Goal: Task Accomplishment & Management: Manage account settings

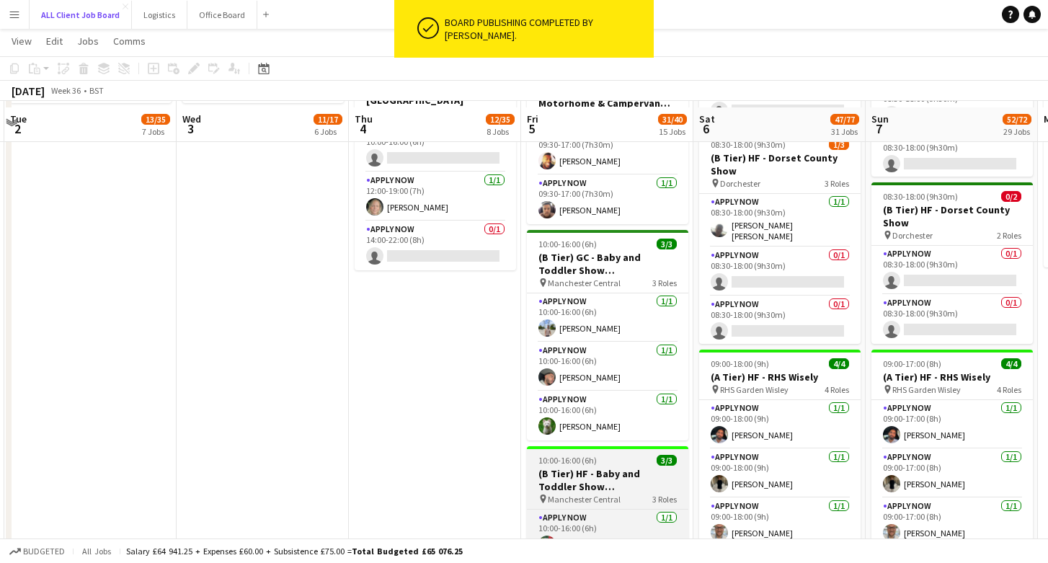
scroll to position [1145, 0]
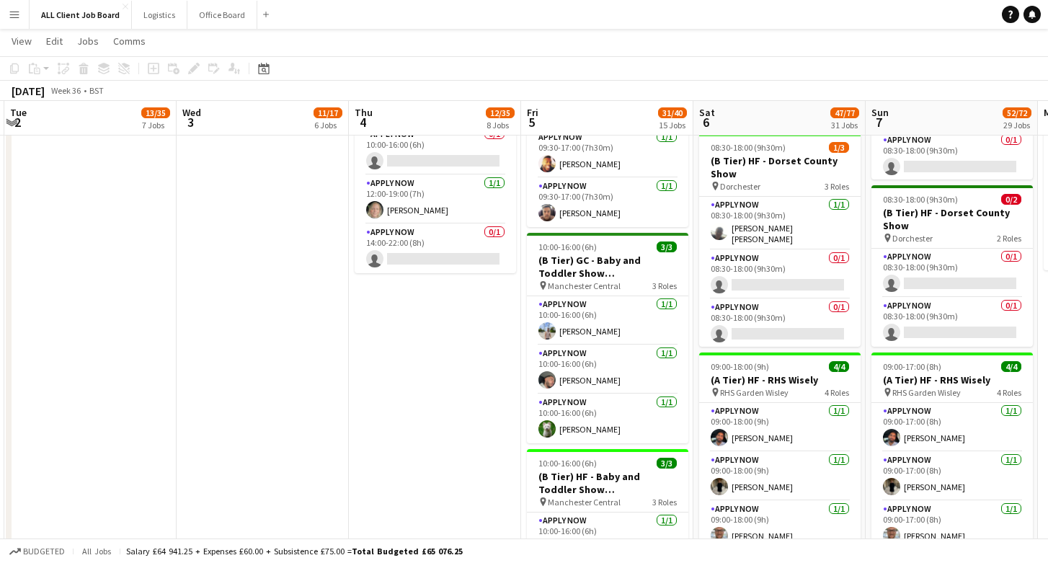
click at [799, 39] on app-page-menu "View Day view expanded Day view collapsed Month view Date picker Jump to [DATE]…" at bounding box center [524, 42] width 1048 height 27
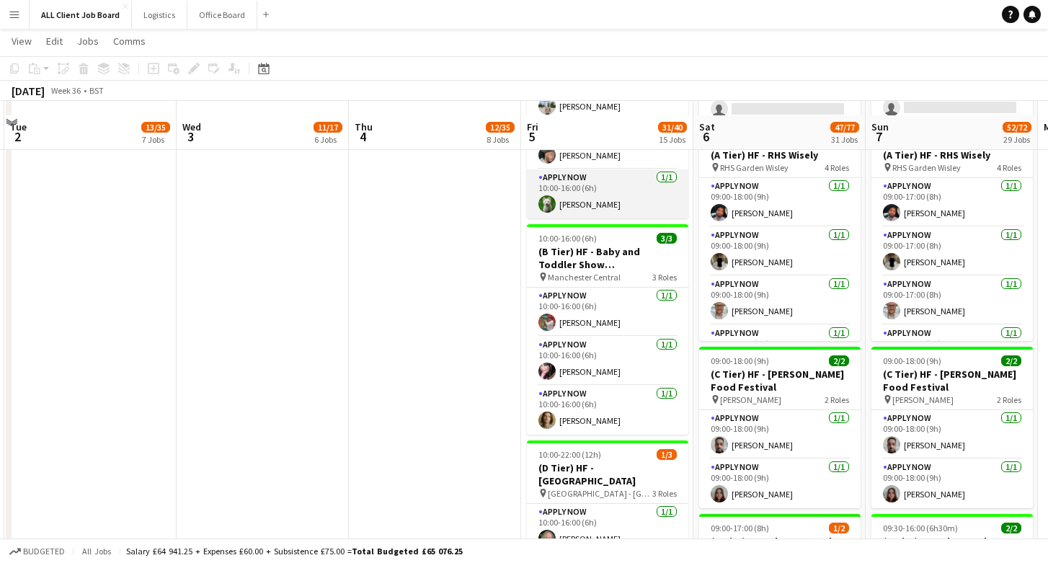
scroll to position [1385, 0]
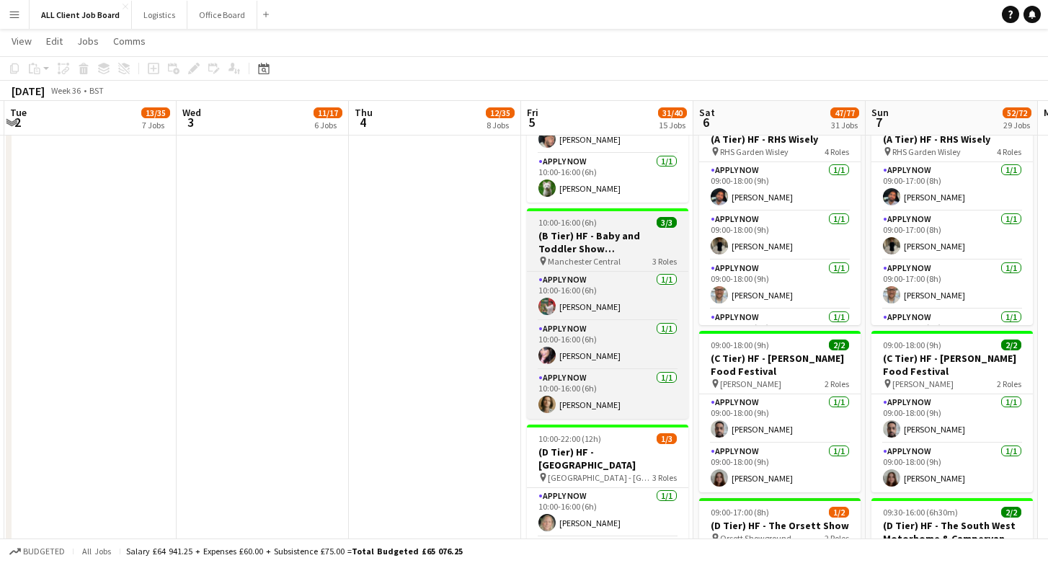
click at [616, 257] on span "Manchester Central" at bounding box center [584, 261] width 73 height 11
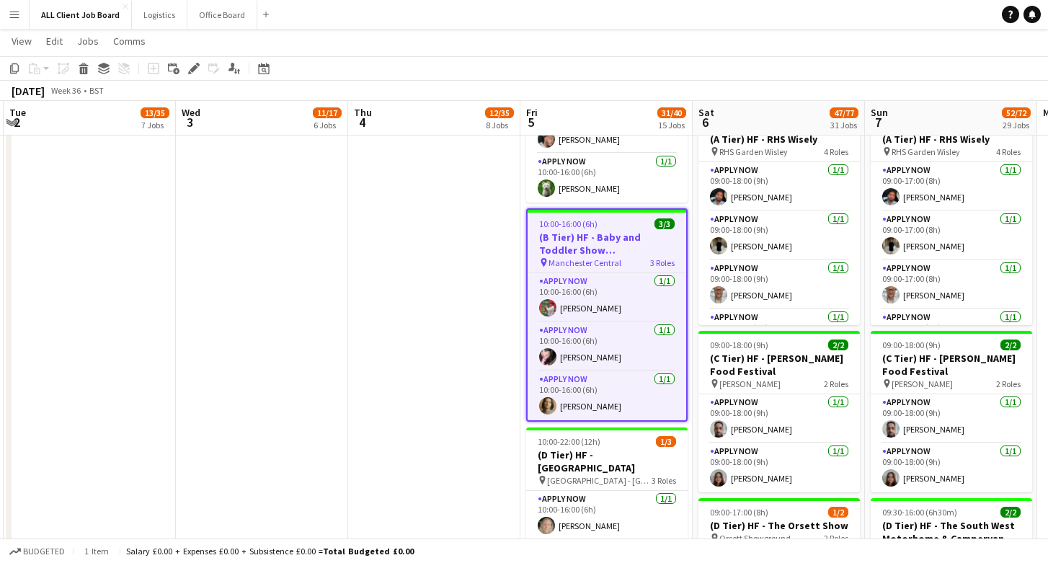
click at [607, 243] on h3 "(B Tier) HF - Baby and Toddler Show [GEOGRAPHIC_DATA]" at bounding box center [607, 244] width 159 height 26
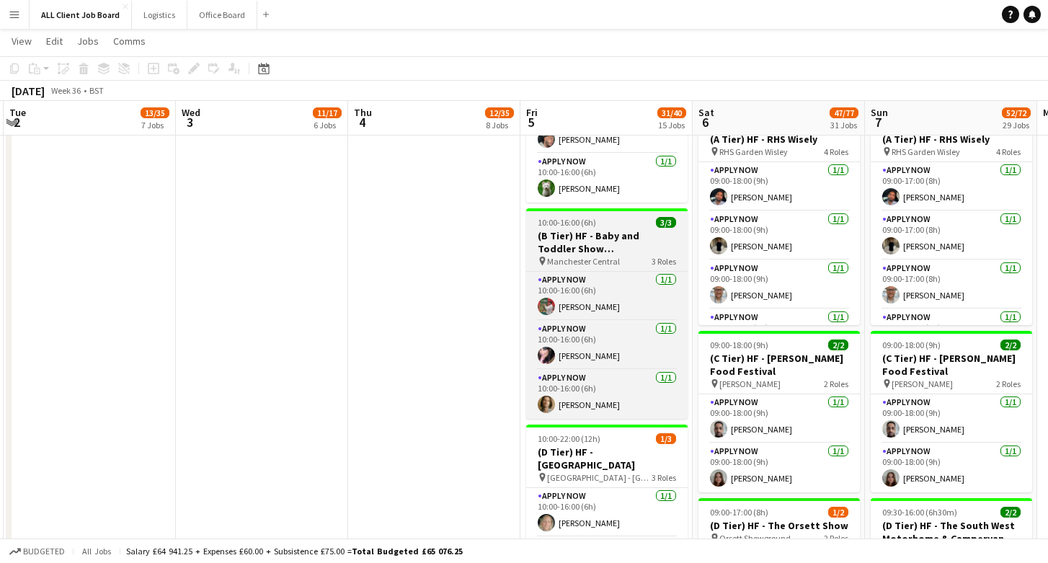
click at [606, 243] on h3 "(B Tier) HF - Baby and Toddler Show [GEOGRAPHIC_DATA]" at bounding box center [606, 242] width 161 height 26
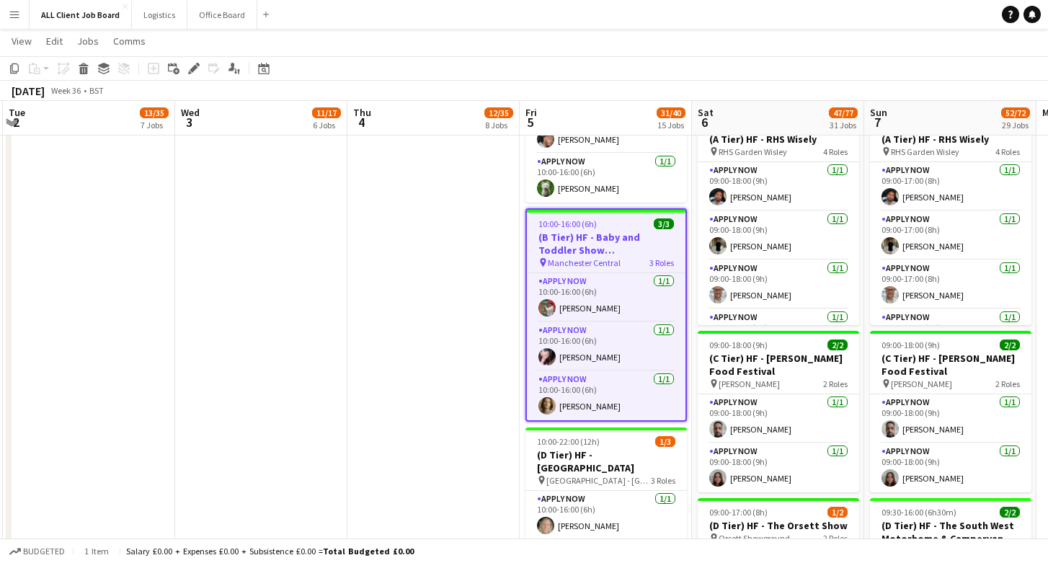
click at [606, 243] on h3 "(B Tier) HF - Baby and Toddler Show [GEOGRAPHIC_DATA]" at bounding box center [606, 244] width 159 height 26
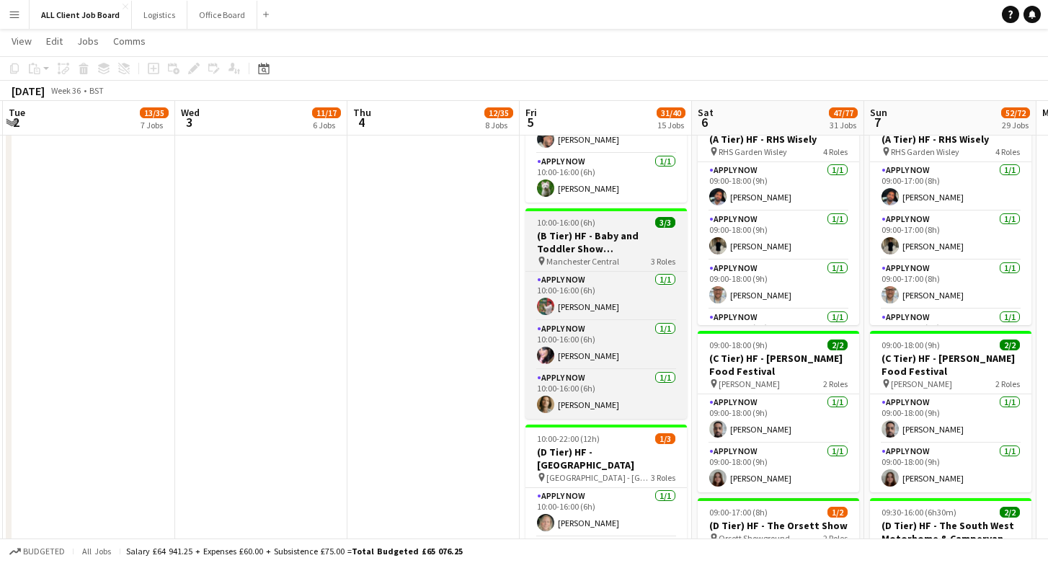
click at [606, 243] on h3 "(B Tier) HF - Baby and Toddler Show [GEOGRAPHIC_DATA]" at bounding box center [605, 242] width 161 height 26
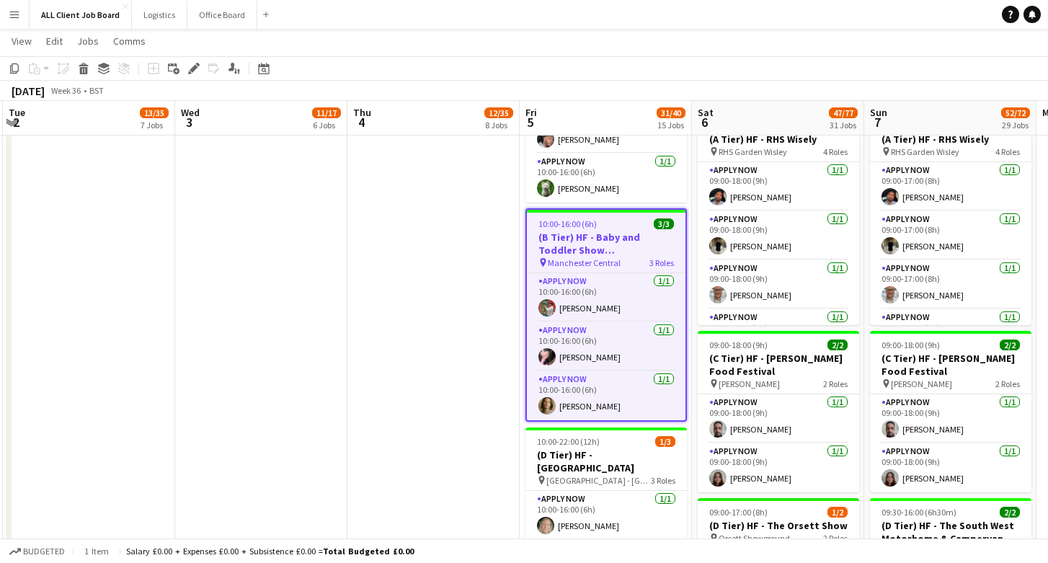
click at [606, 243] on h3 "(B Tier) HF - Baby and Toddler Show [GEOGRAPHIC_DATA]" at bounding box center [606, 244] width 159 height 26
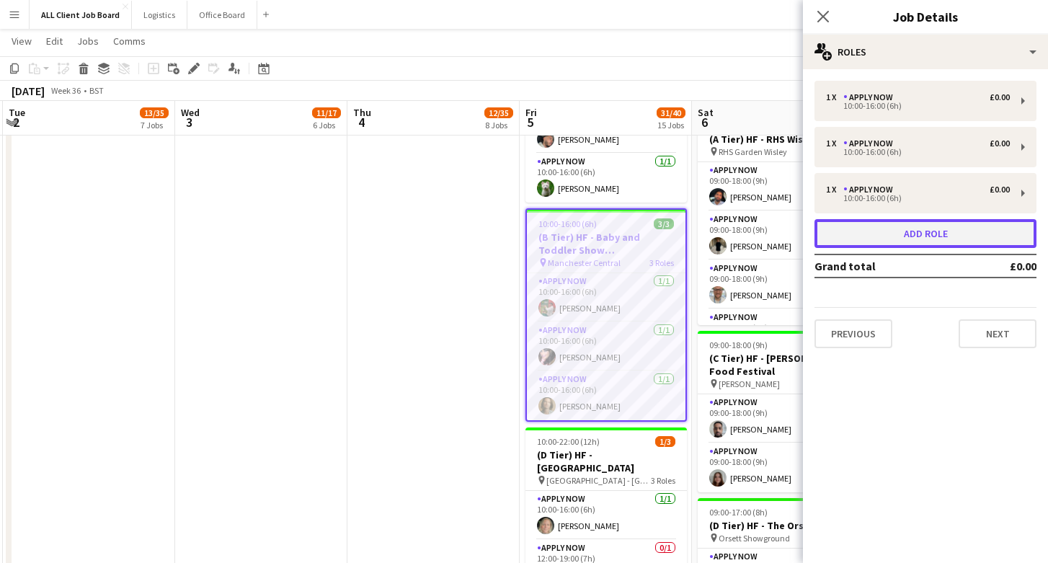
click at [919, 233] on button "Add role" at bounding box center [925, 233] width 222 height 29
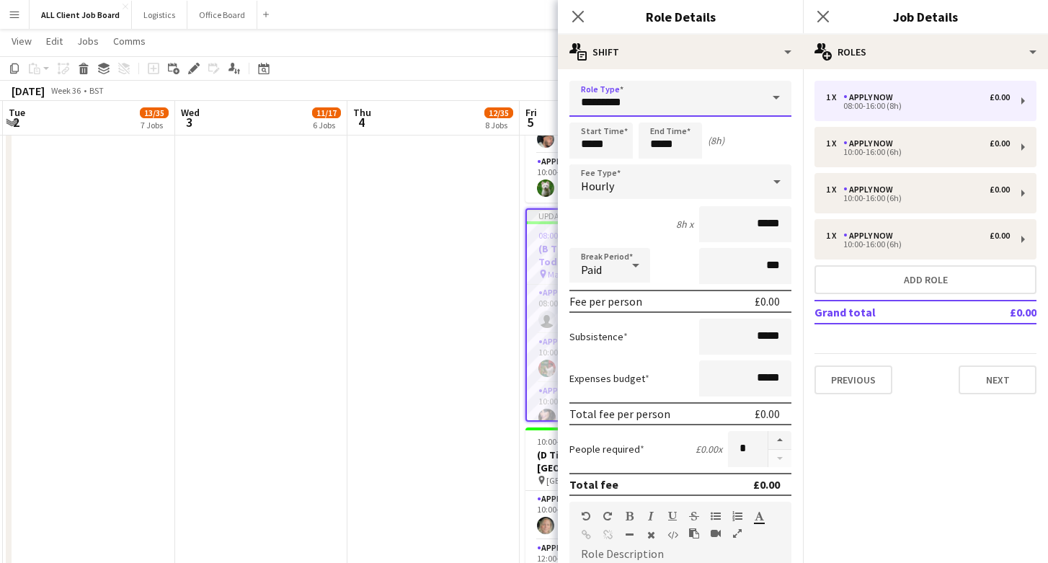
click at [660, 105] on input "*********" at bounding box center [680, 99] width 222 height 36
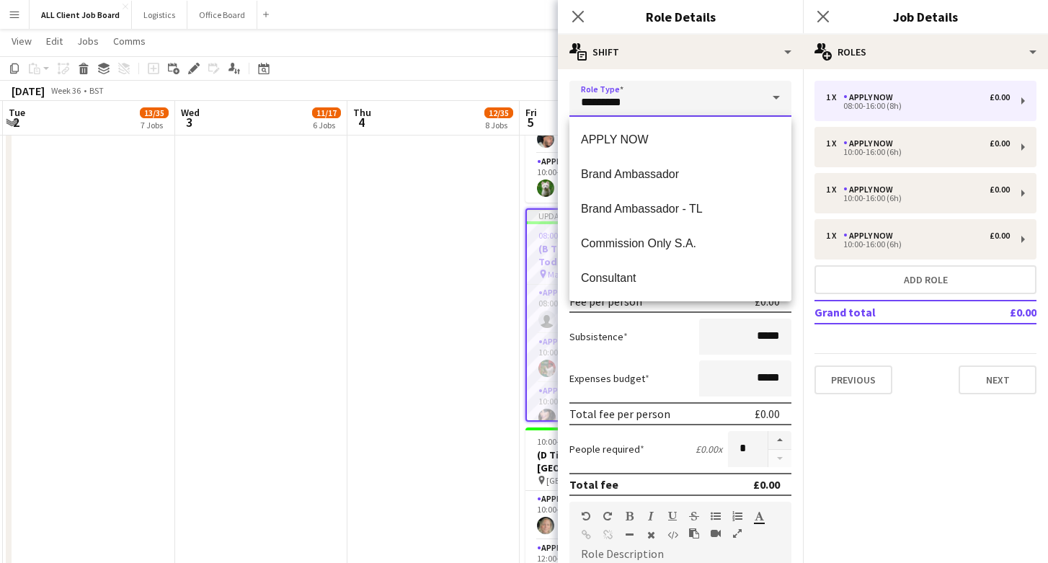
drag, startPoint x: 660, startPoint y: 105, endPoint x: 564, endPoint y: 103, distance: 95.2
click at [564, 103] on form "Role Type ********* Start Time ***** End Time ***** (8h) Fee Type Hourly 8h x *…" at bounding box center [680, 529] width 245 height 896
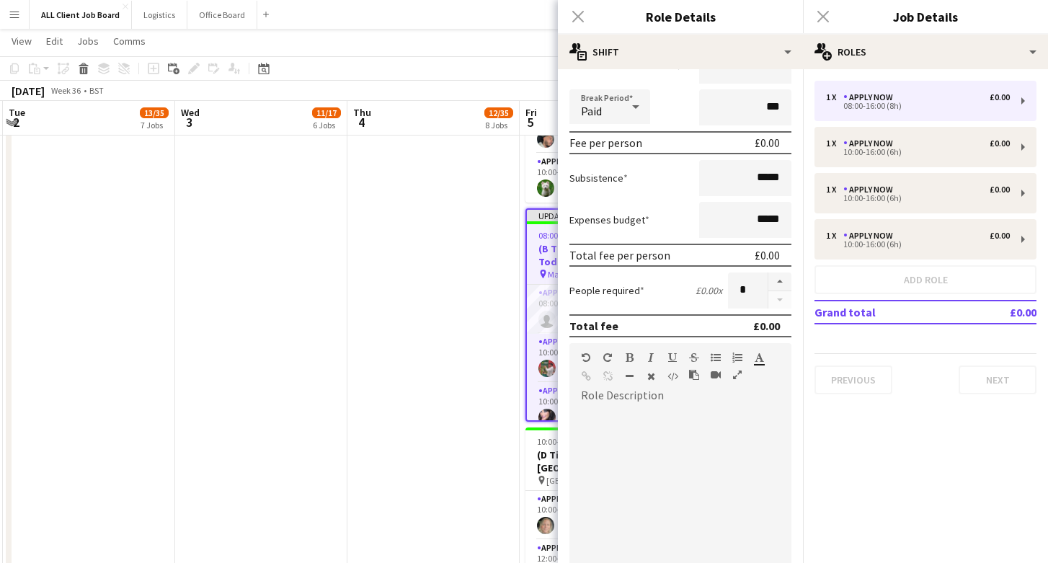
scroll to position [0, 0]
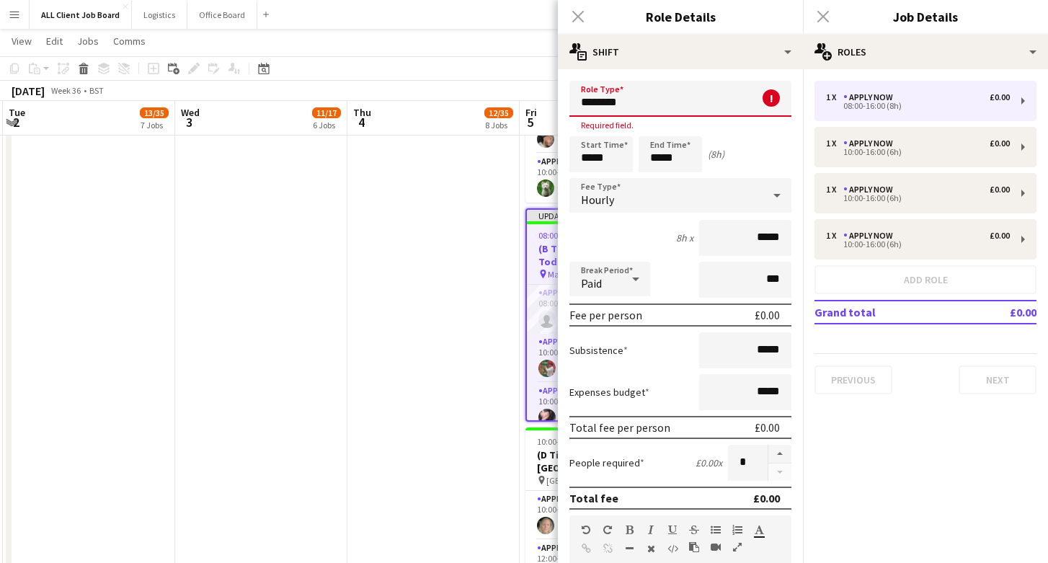
click at [682, 107] on input "*******" at bounding box center [680, 99] width 222 height 36
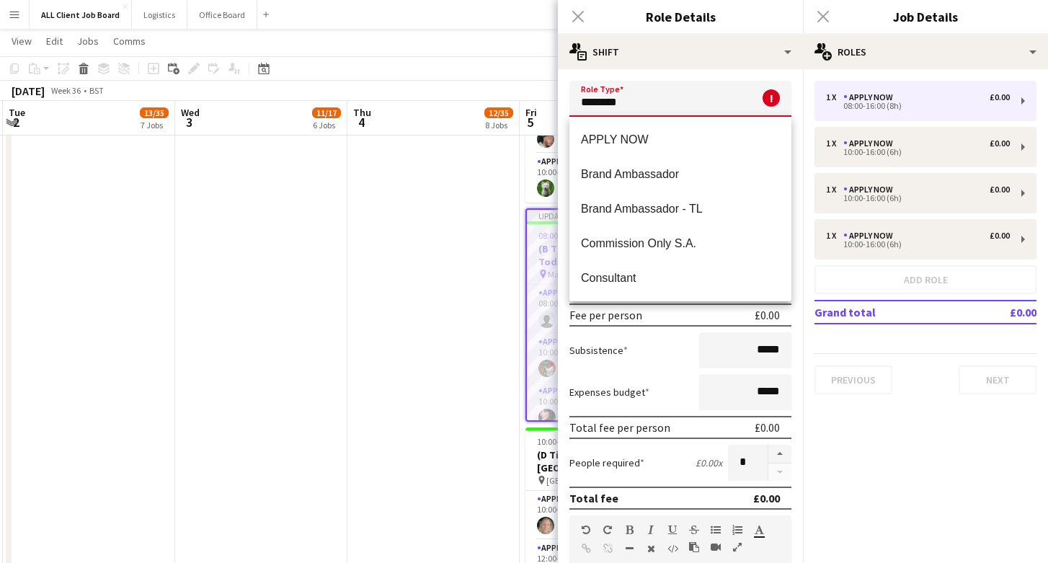
click at [682, 98] on input "*******" at bounding box center [680, 99] width 222 height 36
type input "*******"
click at [689, 69] on div "Role Type ******* ! Required field. Start Time ***** End Time ***** (8h) Fee Ty…" at bounding box center [680, 529] width 245 height 921
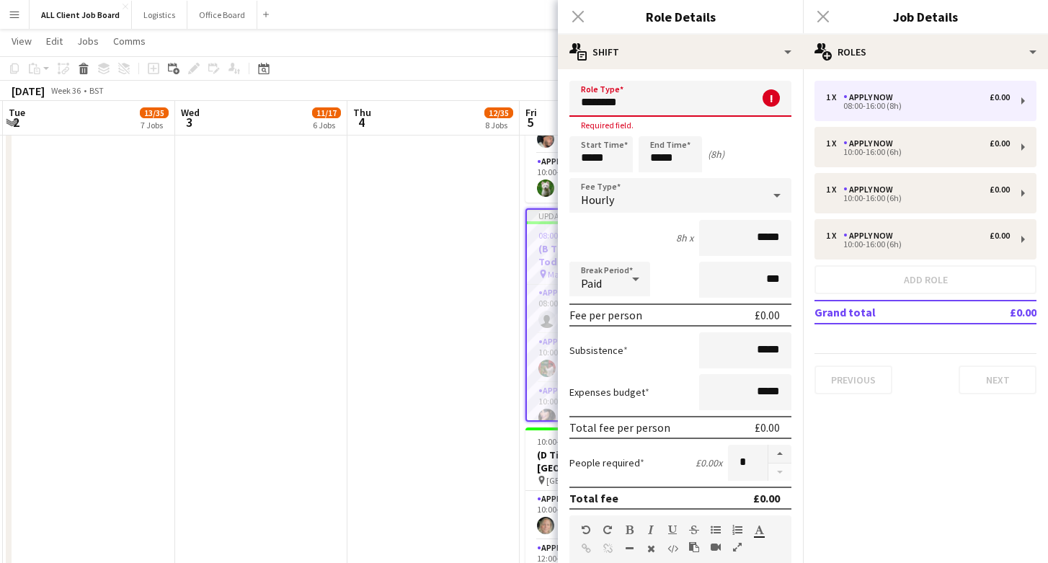
click at [582, 17] on div "Close pop-in" at bounding box center [578, 16] width 40 height 33
click at [569, 19] on div "Close pop-in" at bounding box center [578, 16] width 40 height 33
click at [582, 17] on div "Close pop-in" at bounding box center [578, 16] width 40 height 33
click at [691, 104] on input "*******" at bounding box center [680, 99] width 222 height 36
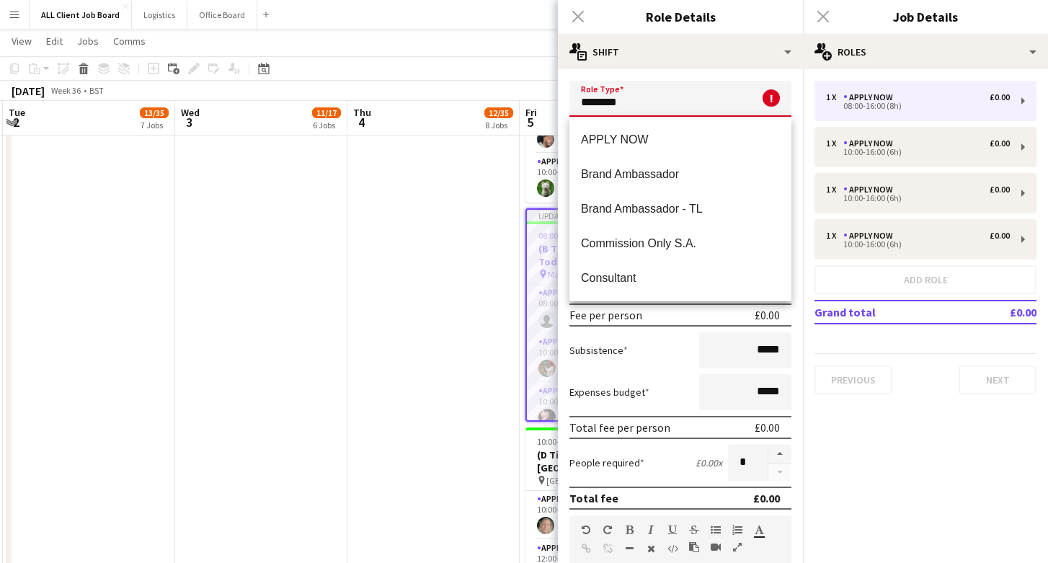
click at [582, 15] on div "Close pop-in" at bounding box center [578, 16] width 40 height 33
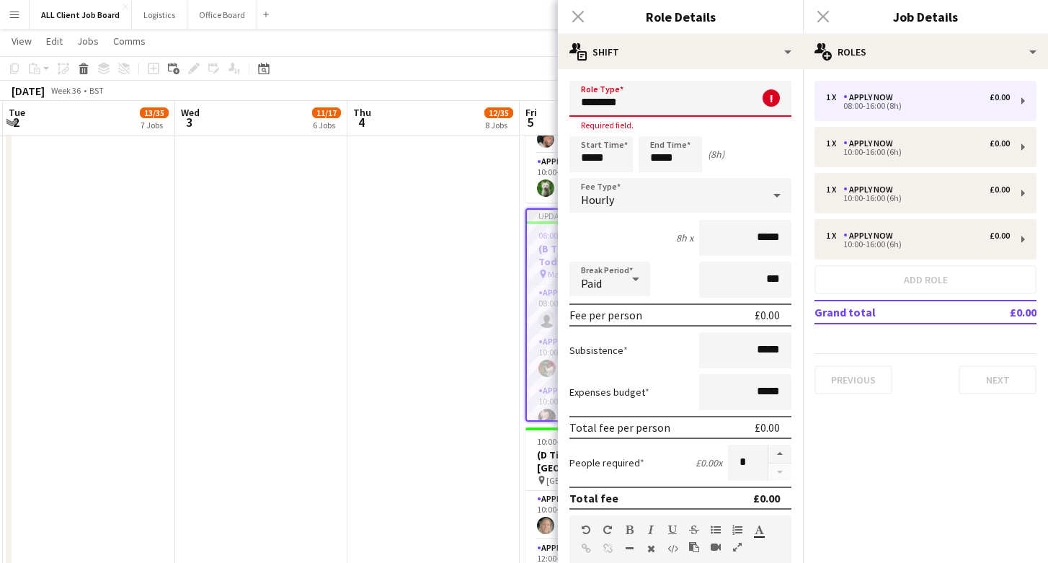
click at [577, 17] on div "Close pop-in" at bounding box center [578, 16] width 40 height 33
click at [580, 19] on div "Close pop-in" at bounding box center [578, 16] width 40 height 33
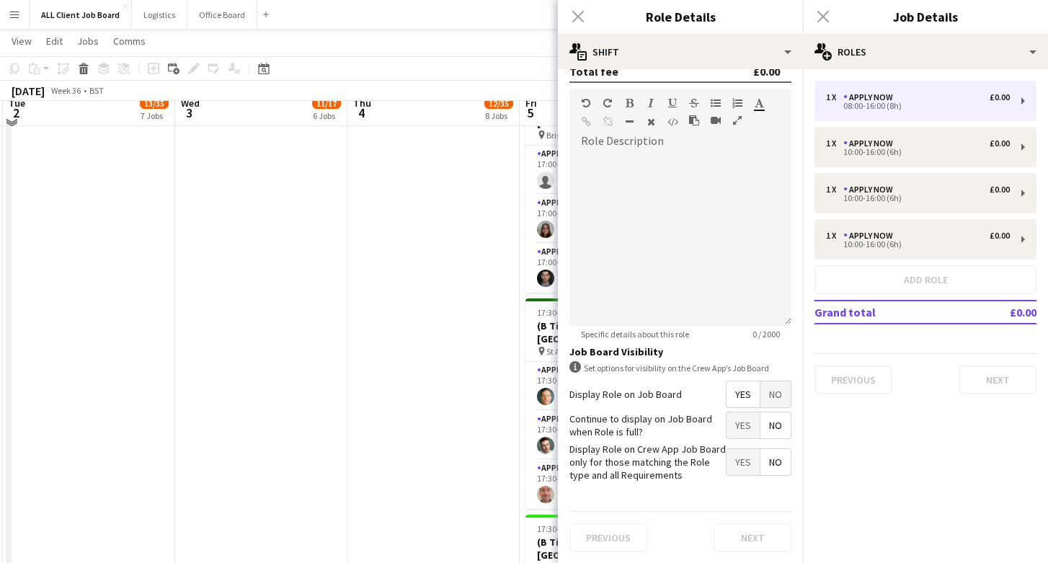
scroll to position [1950, 0]
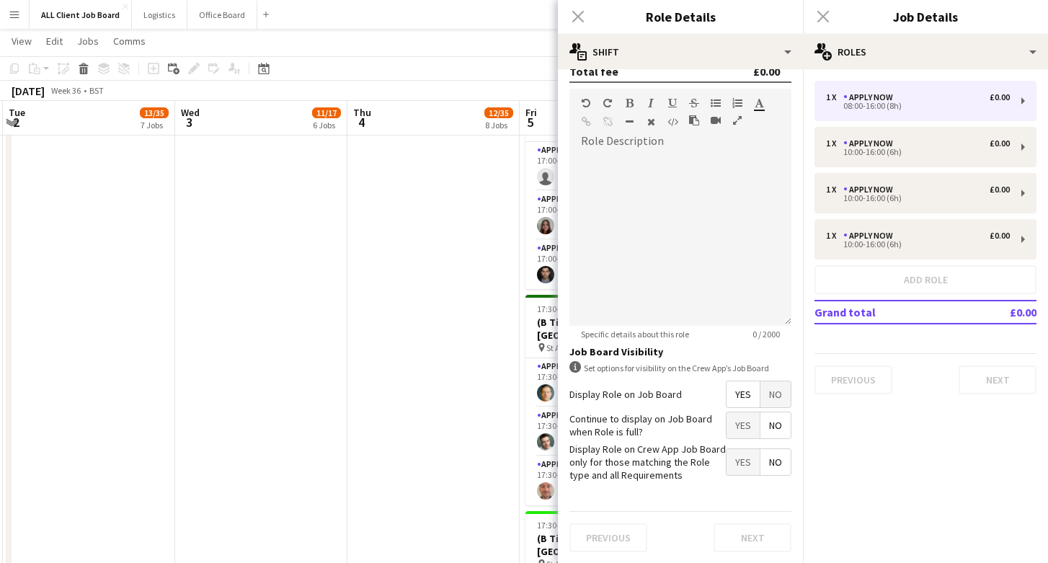
click at [579, 15] on div "Close pop-in" at bounding box center [578, 16] width 40 height 33
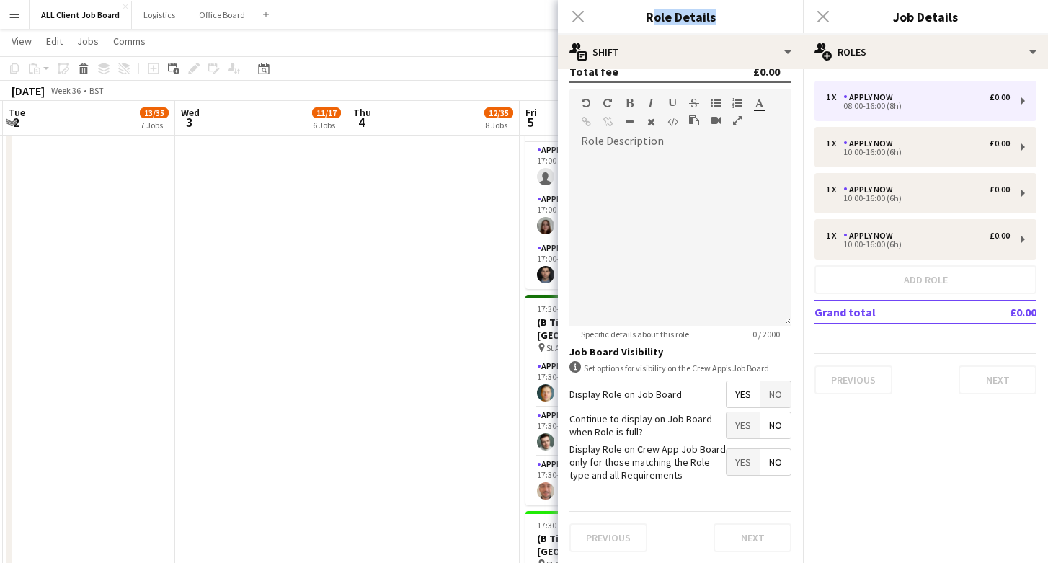
click at [579, 15] on div "Close pop-in" at bounding box center [578, 16] width 40 height 33
click at [797, 19] on h3 "Role Details" at bounding box center [680, 16] width 245 height 19
click at [821, 19] on div "Close pop-in" at bounding box center [823, 16] width 40 height 33
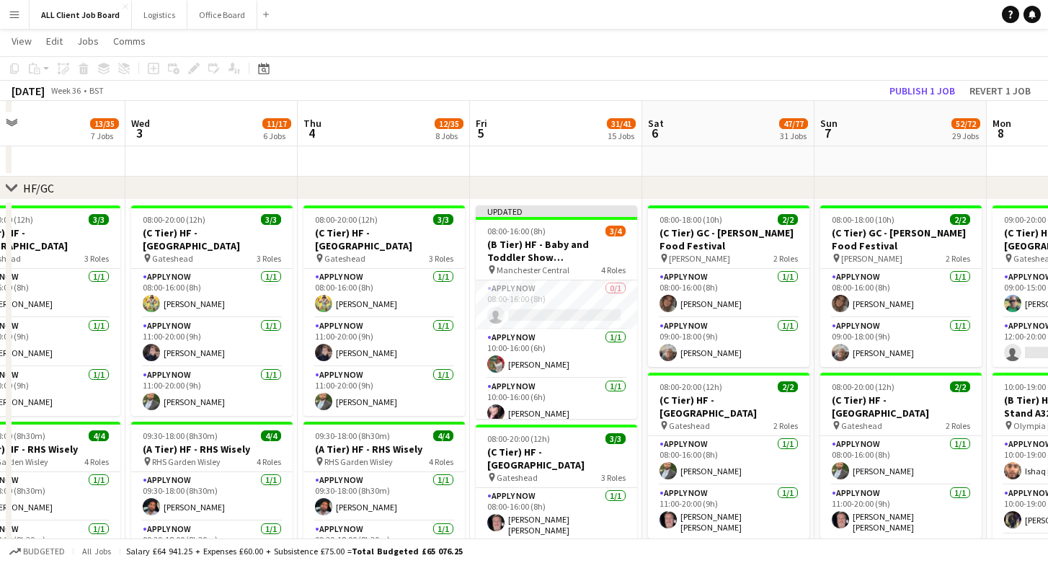
scroll to position [411, 0]
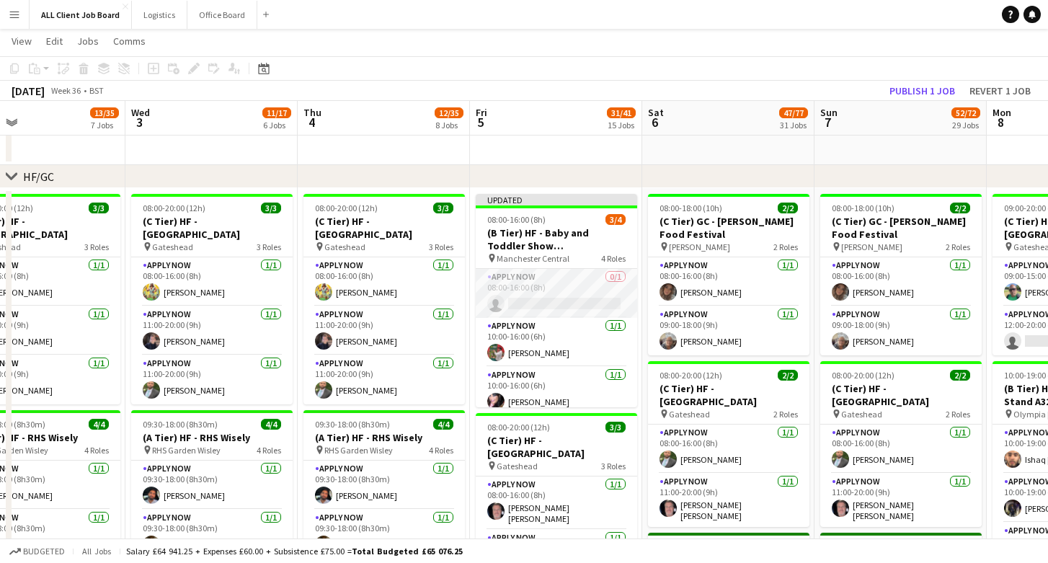
click at [560, 302] on app-card-role "APPLY NOW 0/1 08:00-16:00 (8h) single-neutral-actions" at bounding box center [556, 293] width 161 height 49
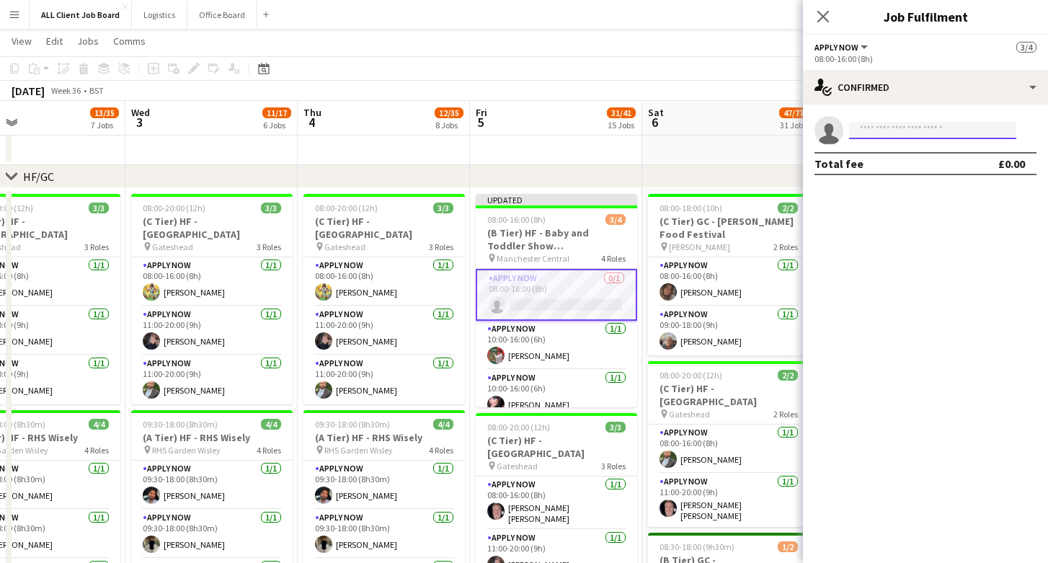
click at [896, 132] on input at bounding box center [932, 130] width 167 height 17
type input "********"
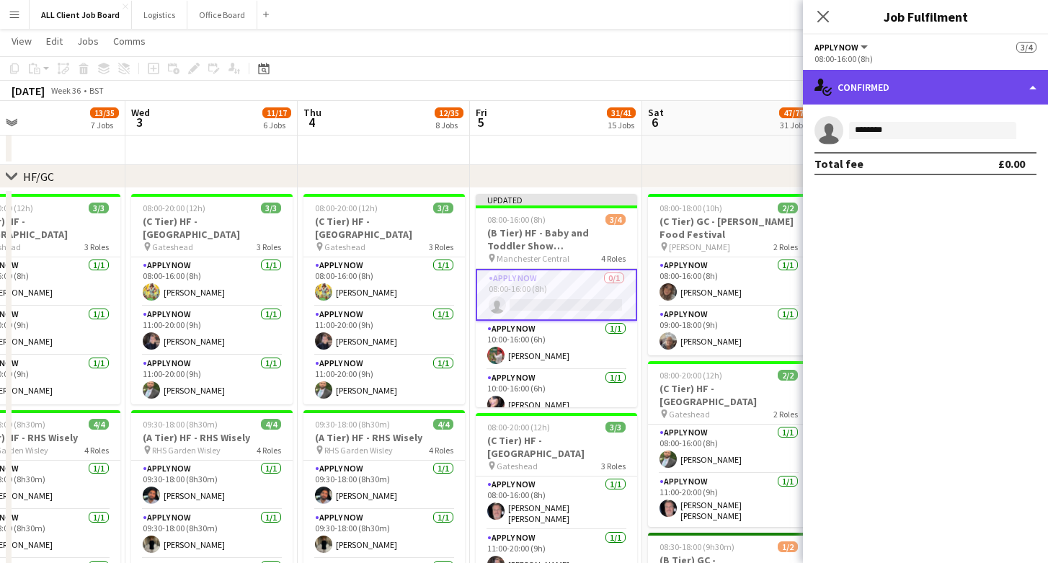
click at [1021, 83] on div "single-neutral-actions-check-2 Confirmed" at bounding box center [925, 87] width 245 height 35
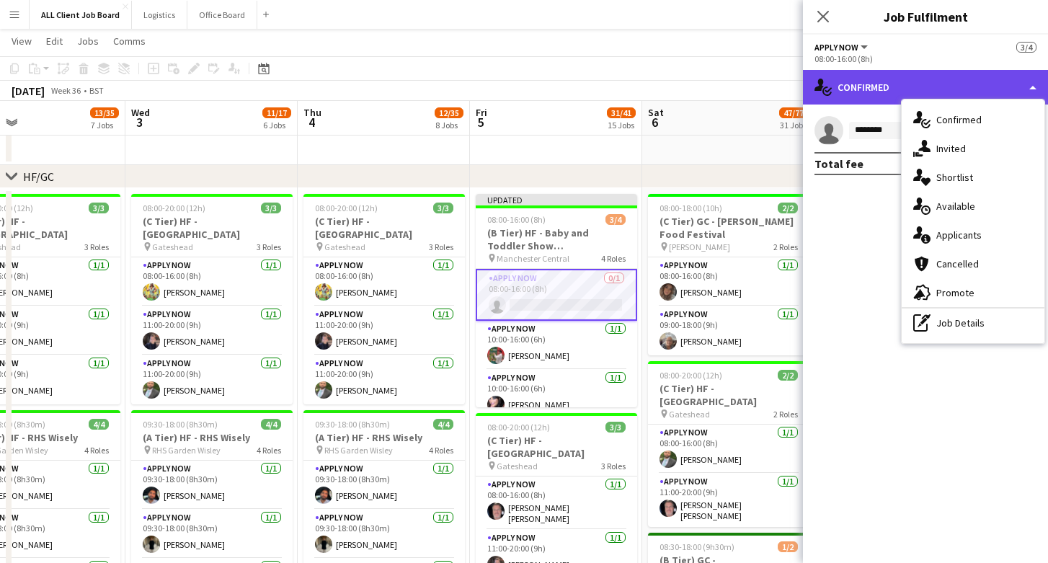
click at [972, 82] on div "single-neutral-actions-check-2 Confirmed" at bounding box center [925, 87] width 245 height 35
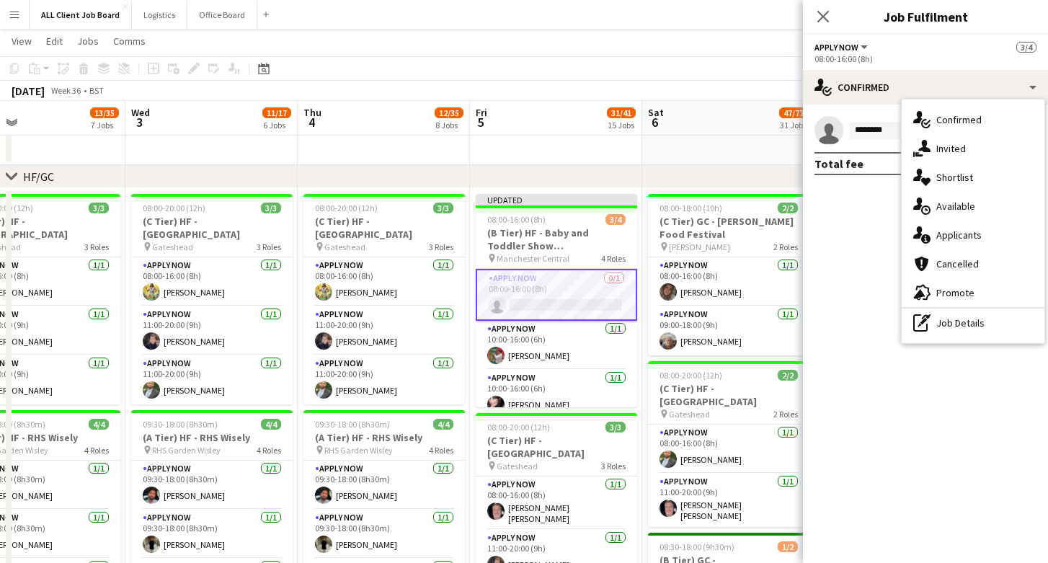
click at [863, 367] on mat-expansion-panel "check Confirmed single-neutral-actions ******** Total fee £0.00" at bounding box center [925, 334] width 245 height 458
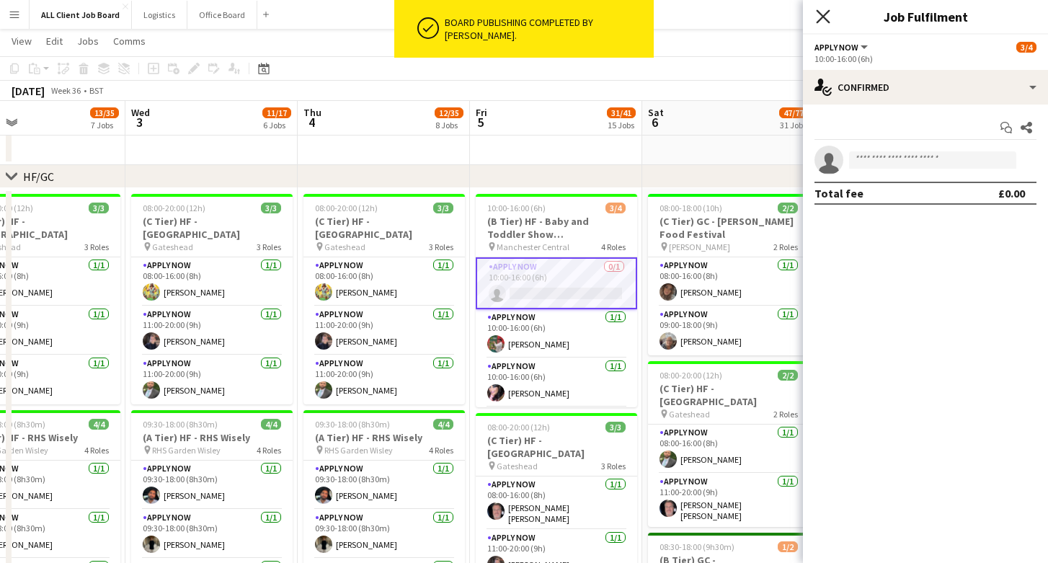
click at [818, 19] on icon "Close pop-in" at bounding box center [823, 16] width 14 height 14
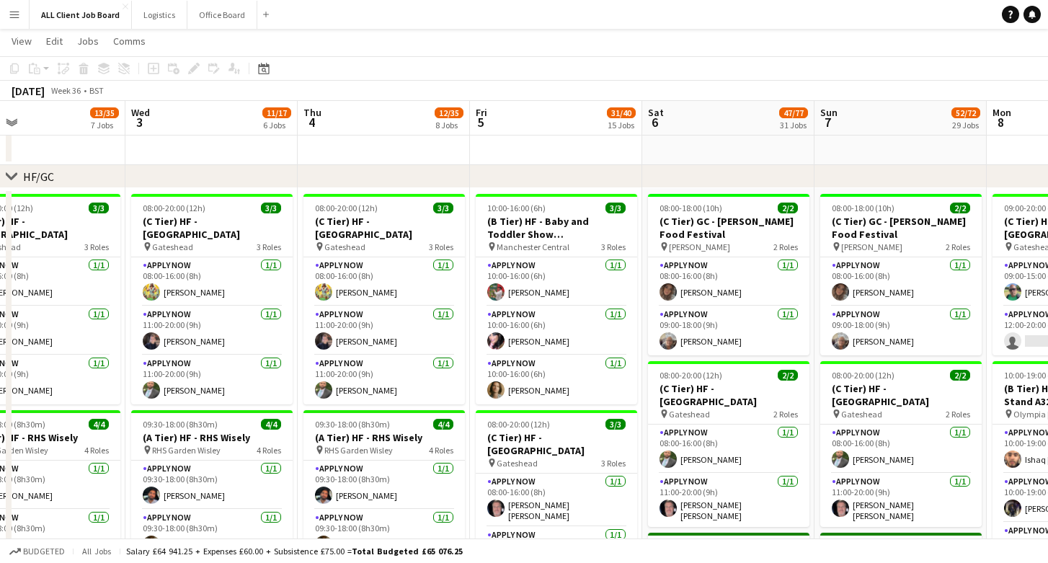
click at [10, 16] on app-icon "Menu" at bounding box center [15, 15] width 12 height 12
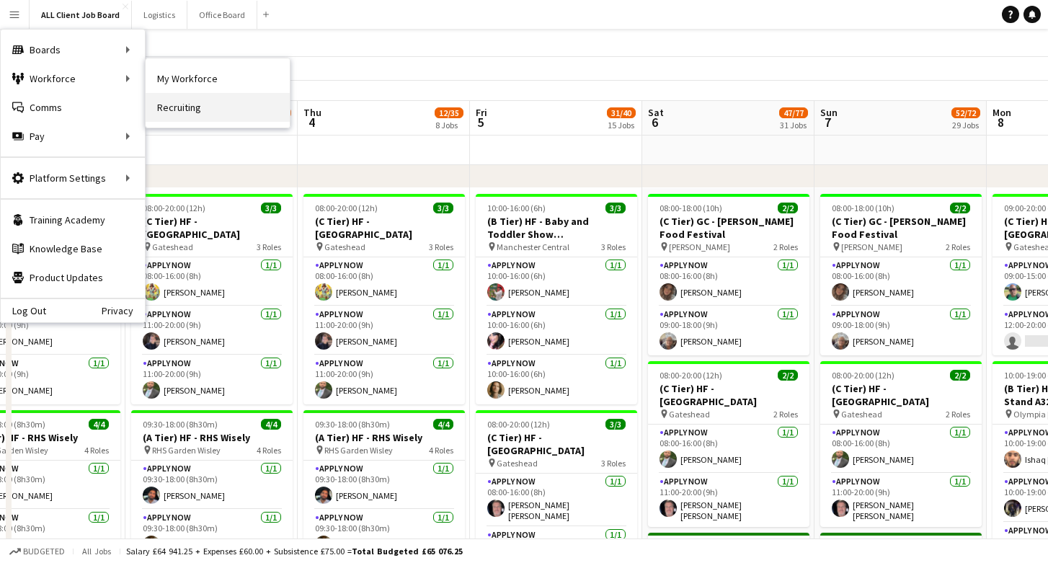
click at [176, 107] on link "Recruiting" at bounding box center [218, 107] width 144 height 29
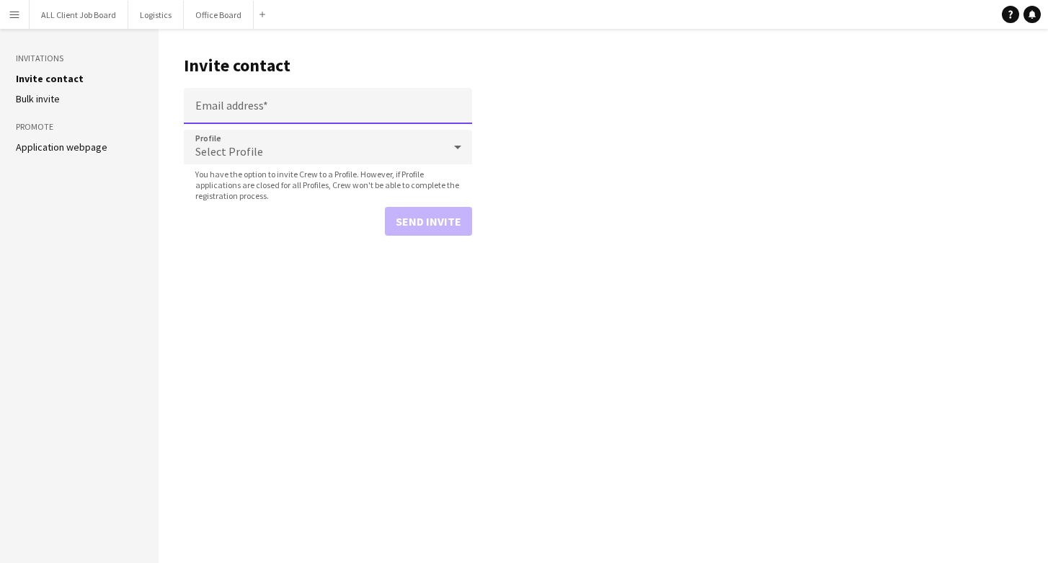
click at [220, 106] on input "Email address" at bounding box center [328, 106] width 288 height 36
click at [306, 150] on div "Select Profile" at bounding box center [313, 147] width 259 height 35
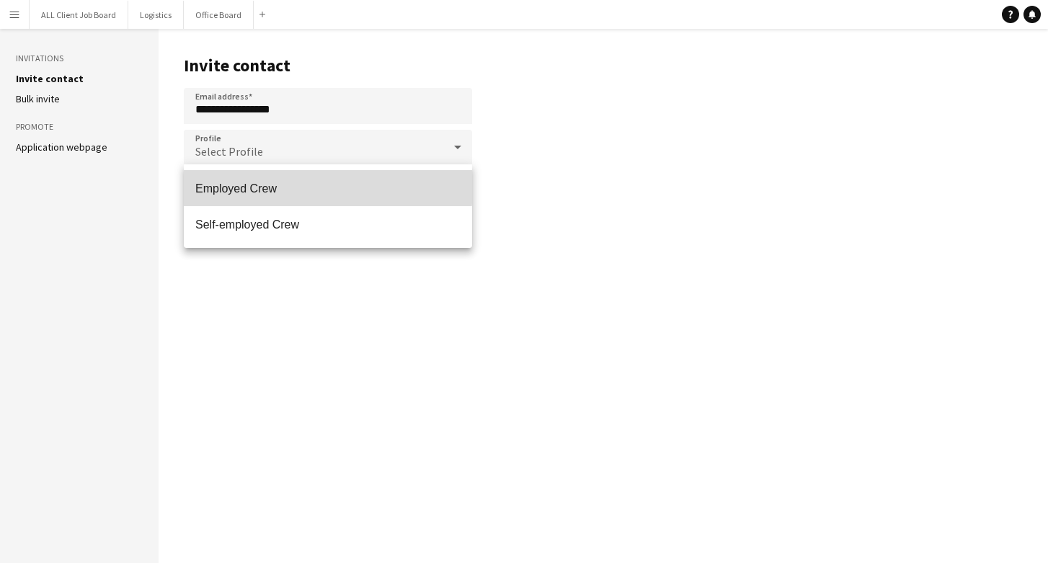
click at [300, 182] on span "Employed Crew" at bounding box center [327, 189] width 265 height 14
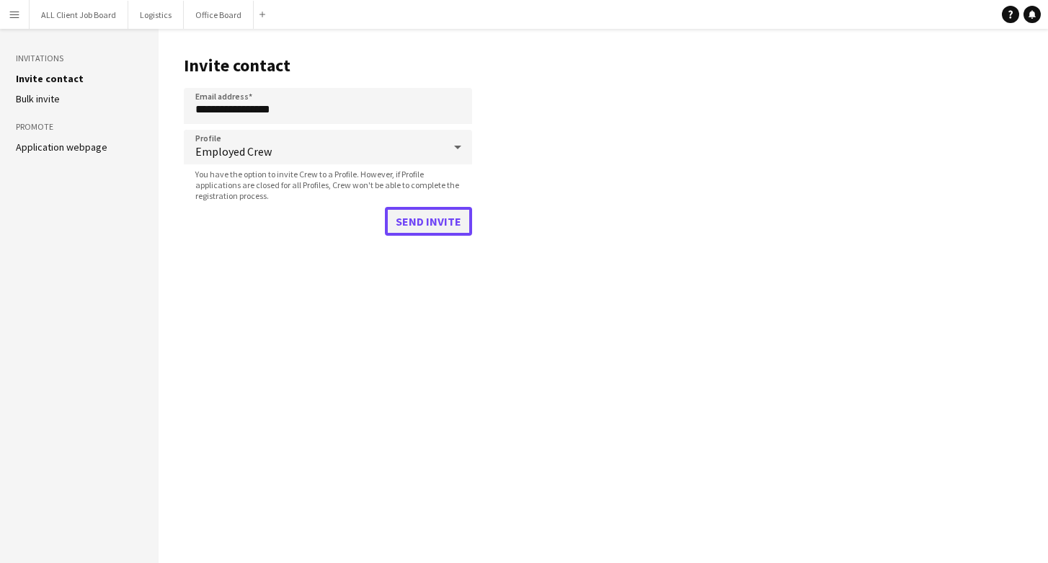
click at [440, 231] on button "Send invite" at bounding box center [428, 221] width 87 height 29
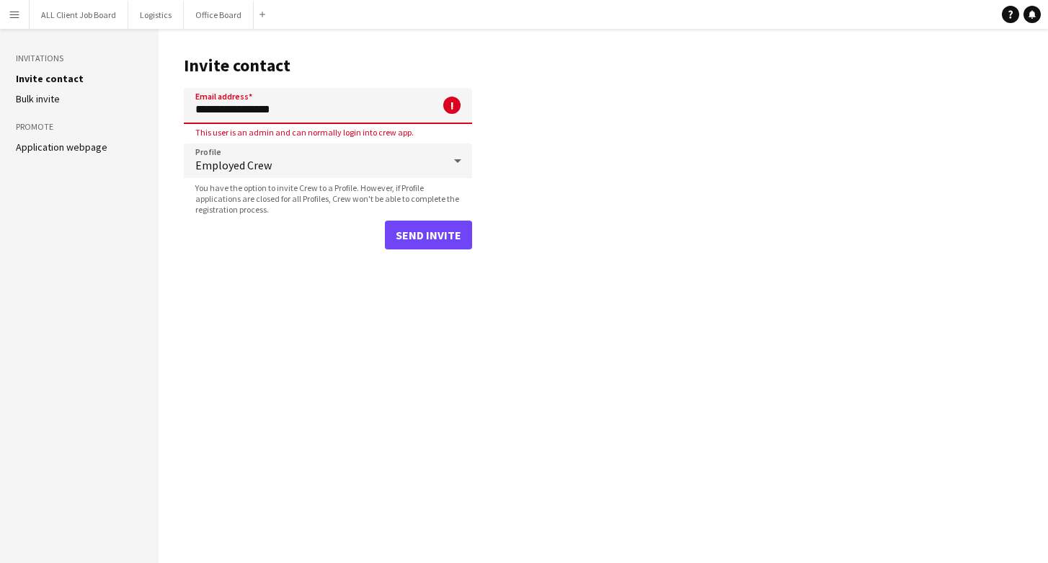
click at [234, 110] on input "**********" at bounding box center [328, 106] width 288 height 36
drag, startPoint x: 306, startPoint y: 111, endPoint x: 66, endPoint y: 104, distance: 240.1
click at [66, 104] on div "**********" at bounding box center [524, 296] width 1048 height 534
type input "**********"
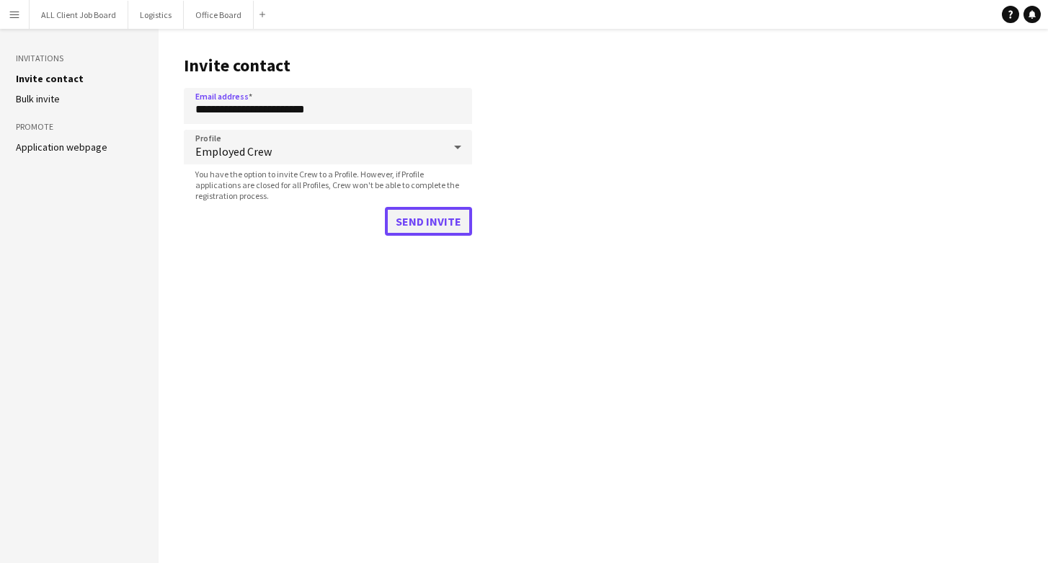
click at [466, 226] on button "Send invite" at bounding box center [428, 221] width 87 height 29
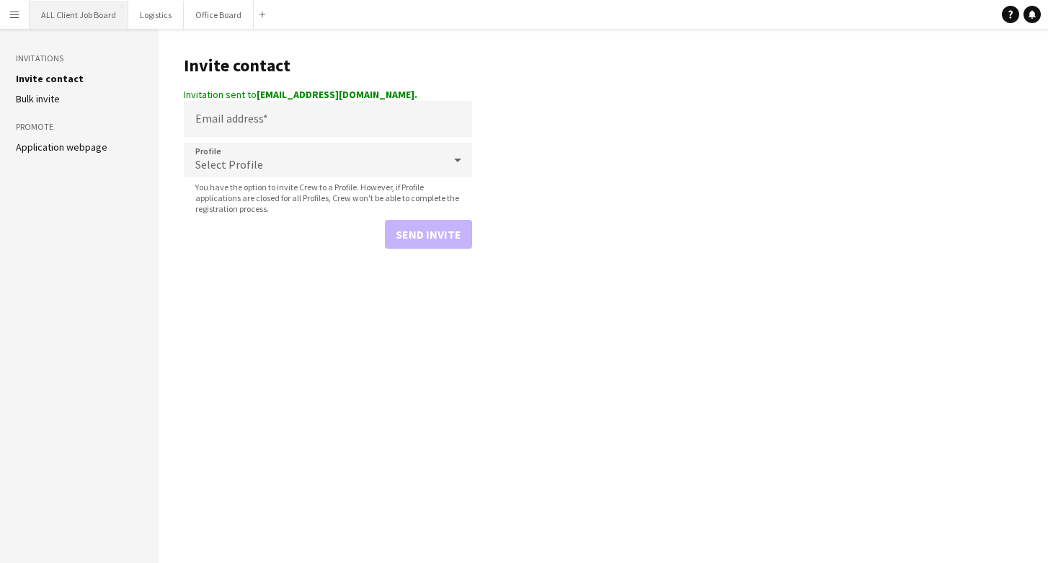
click at [55, 12] on button "ALL Client Job Board Close" at bounding box center [79, 15] width 99 height 28
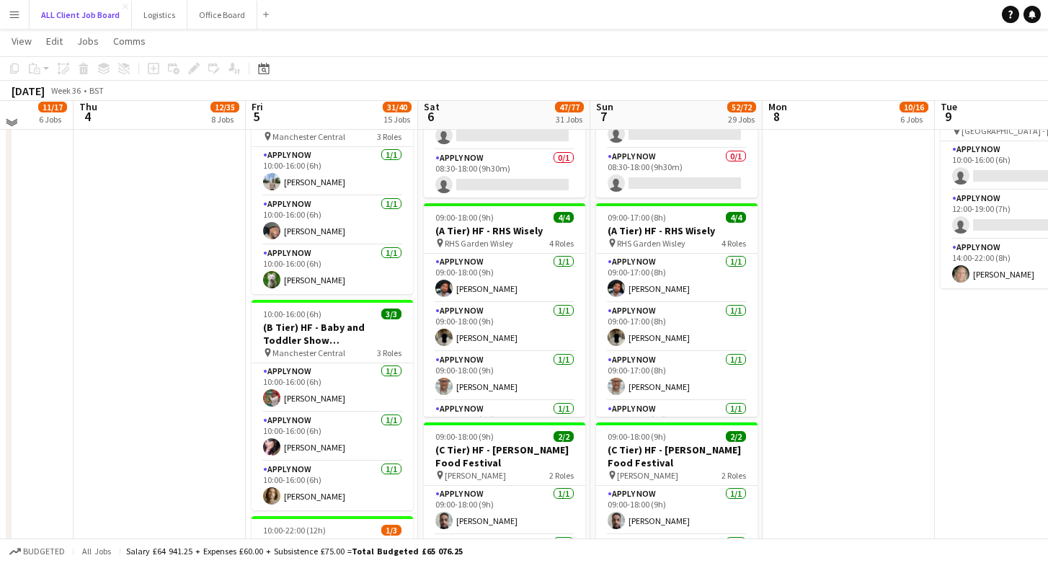
scroll to position [1338, 0]
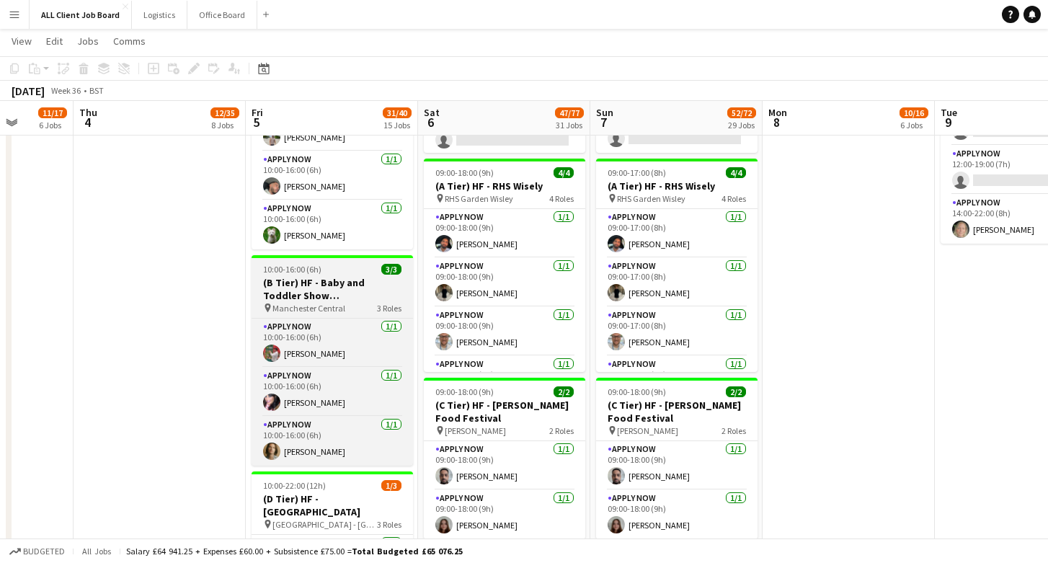
click at [363, 296] on h3 "(B Tier) HF - Baby and Toddler Show [GEOGRAPHIC_DATA]" at bounding box center [332, 289] width 161 height 26
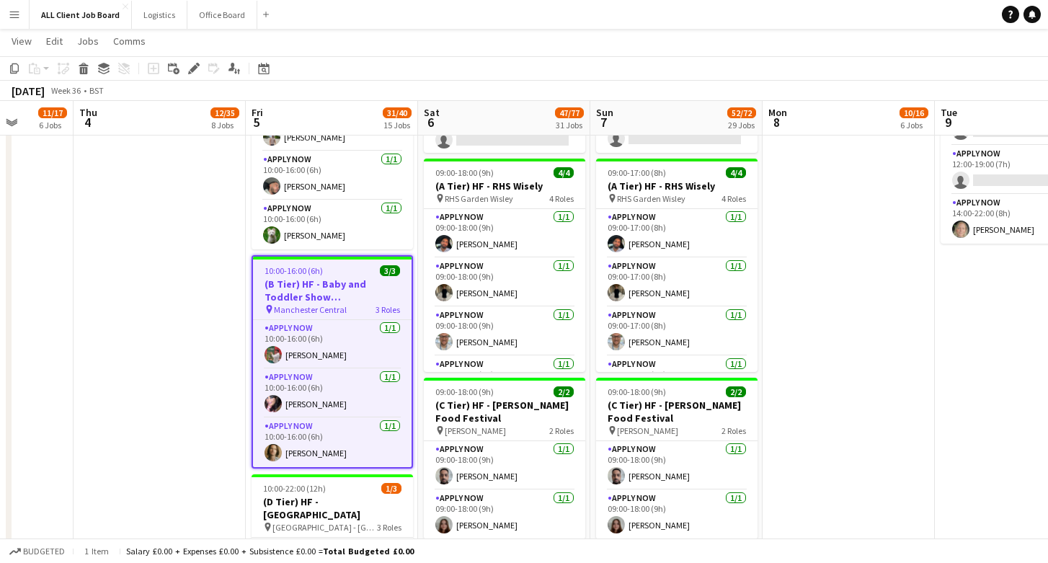
click at [363, 296] on h3 "(B Tier) HF - Baby and Toddler Show [GEOGRAPHIC_DATA]" at bounding box center [332, 290] width 159 height 26
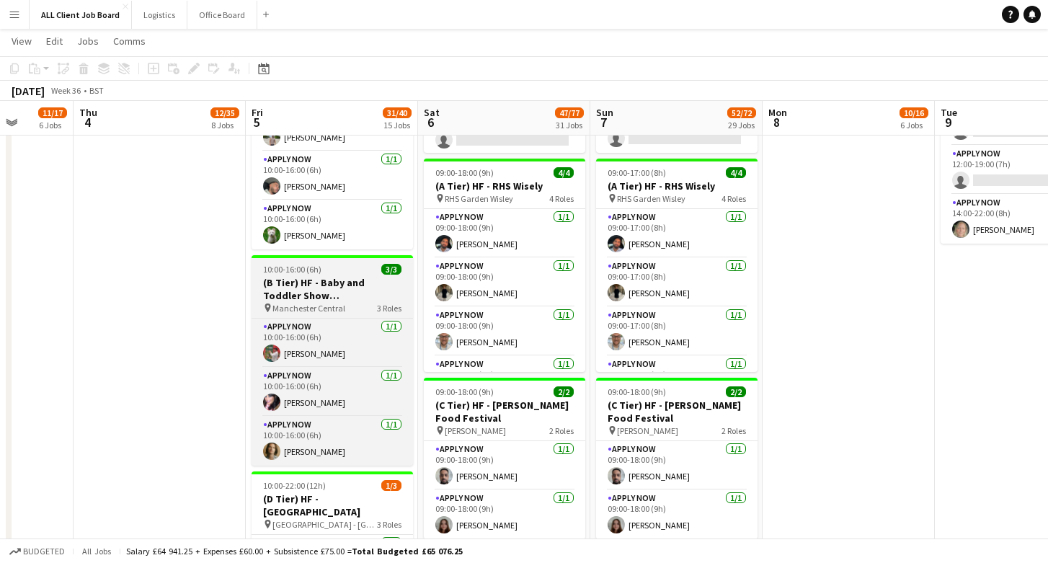
click at [337, 281] on h3 "(B Tier) HF - Baby and Toddler Show [GEOGRAPHIC_DATA]" at bounding box center [332, 289] width 161 height 26
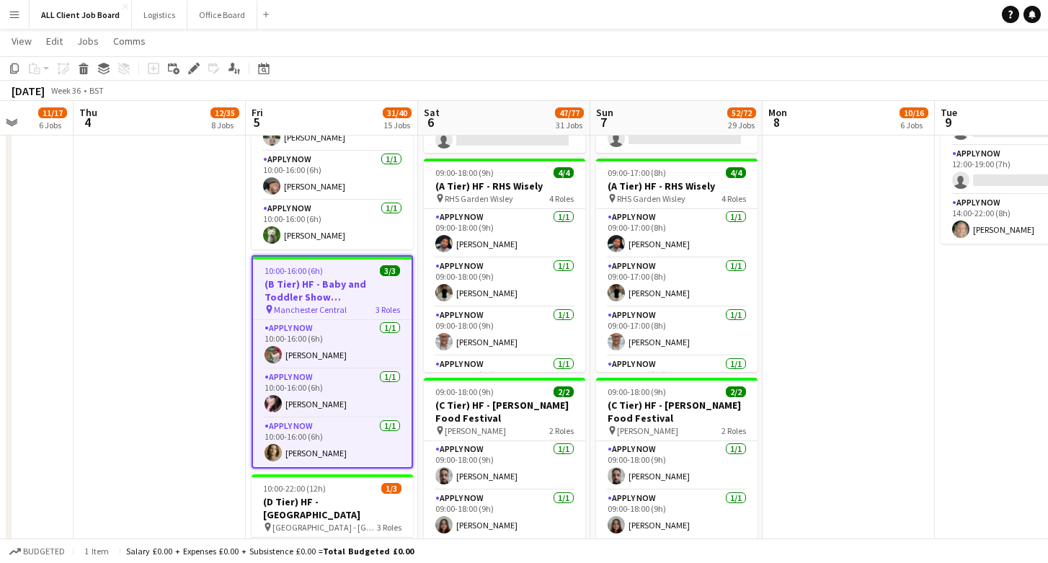
click at [337, 281] on h3 "(B Tier) HF - Baby and Toddler Show [GEOGRAPHIC_DATA]" at bounding box center [332, 290] width 159 height 26
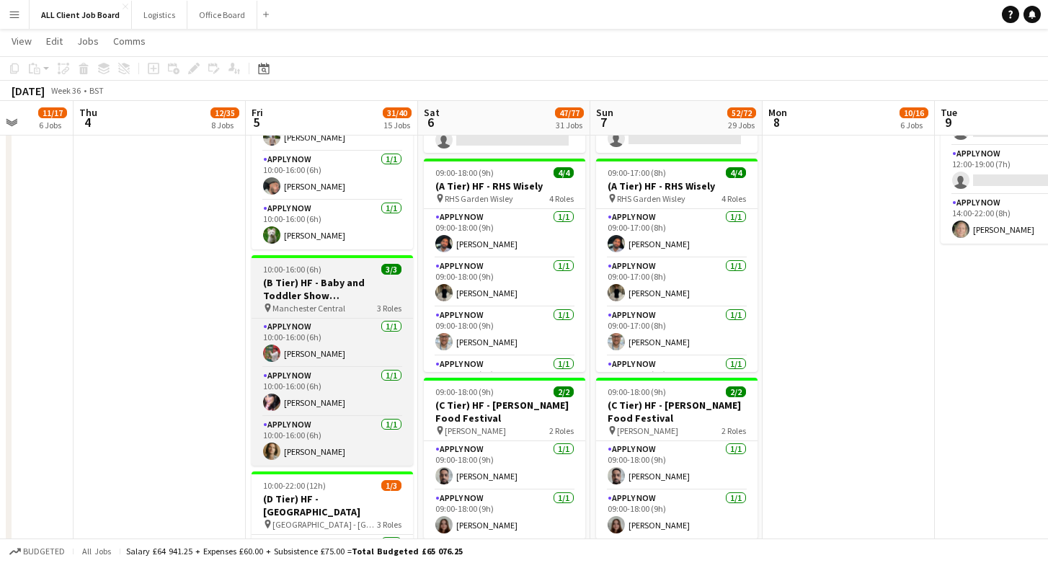
click at [337, 281] on h3 "(B Tier) HF - Baby and Toddler Show [GEOGRAPHIC_DATA]" at bounding box center [332, 289] width 161 height 26
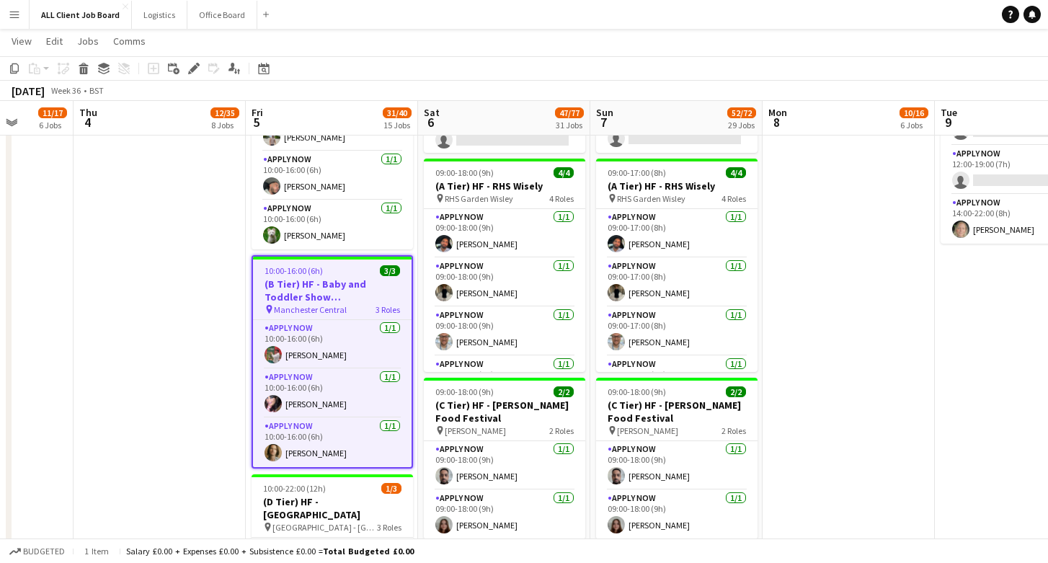
click at [337, 281] on h3 "(B Tier) HF - Baby and Toddler Show [GEOGRAPHIC_DATA]" at bounding box center [332, 290] width 159 height 26
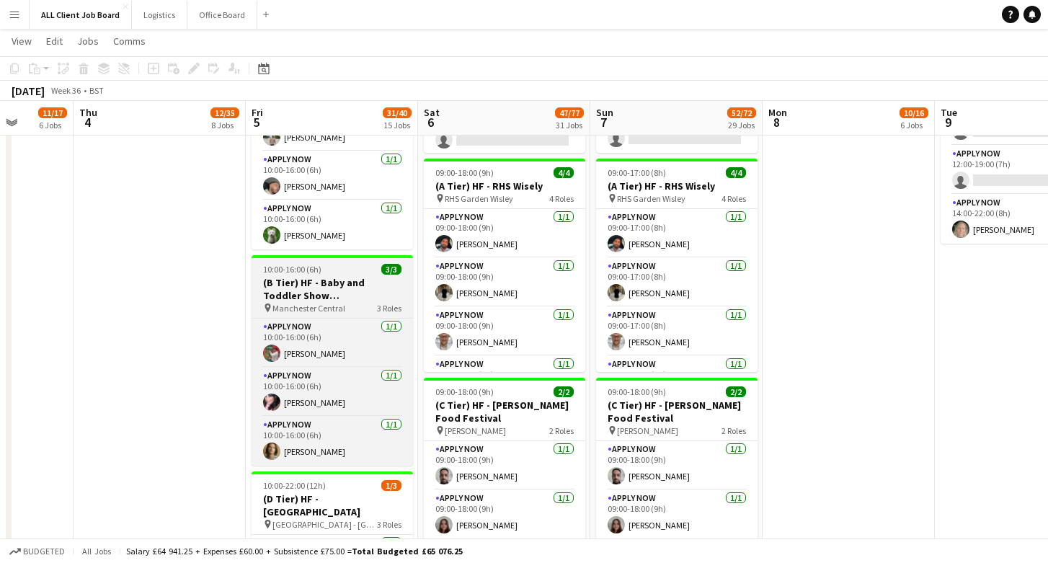
click at [337, 281] on h3 "(B Tier) HF - Baby and Toddler Show [GEOGRAPHIC_DATA]" at bounding box center [332, 289] width 161 height 26
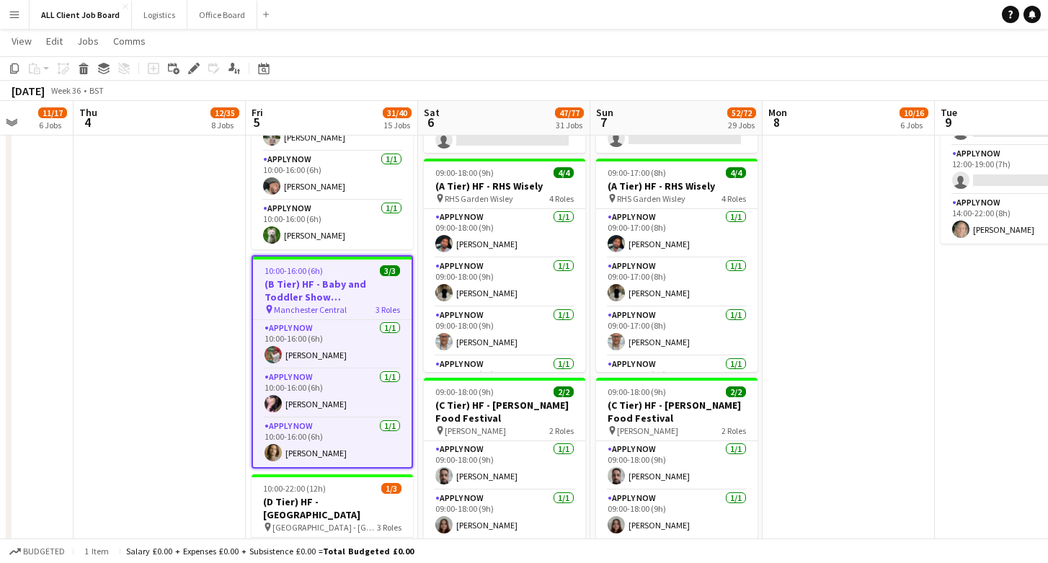
click at [337, 281] on h3 "(B Tier) HF - Baby and Toddler Show [GEOGRAPHIC_DATA]" at bounding box center [332, 290] width 159 height 26
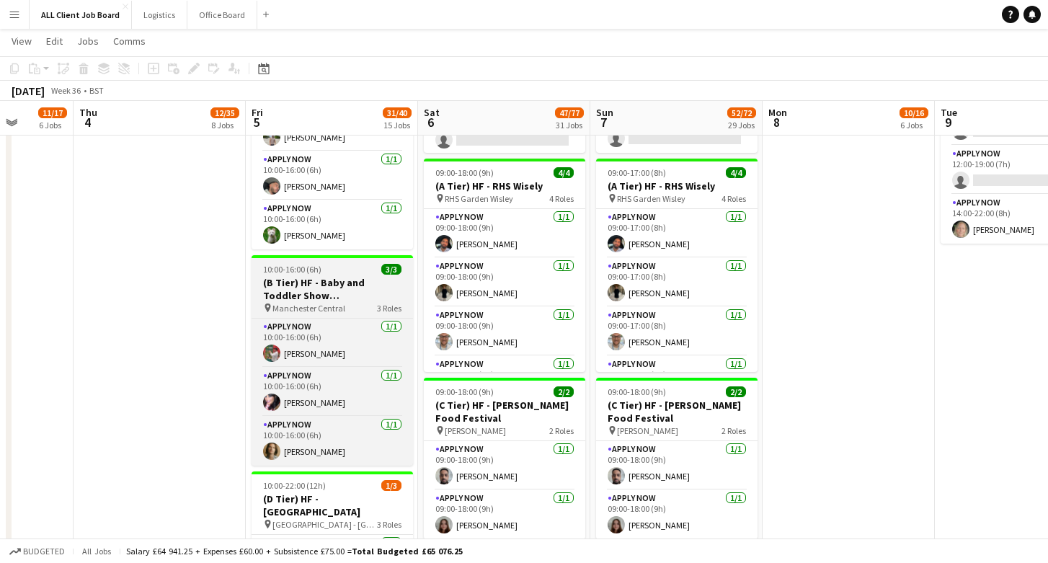
click at [337, 281] on h3 "(B Tier) HF - Baby and Toddler Show [GEOGRAPHIC_DATA]" at bounding box center [332, 289] width 161 height 26
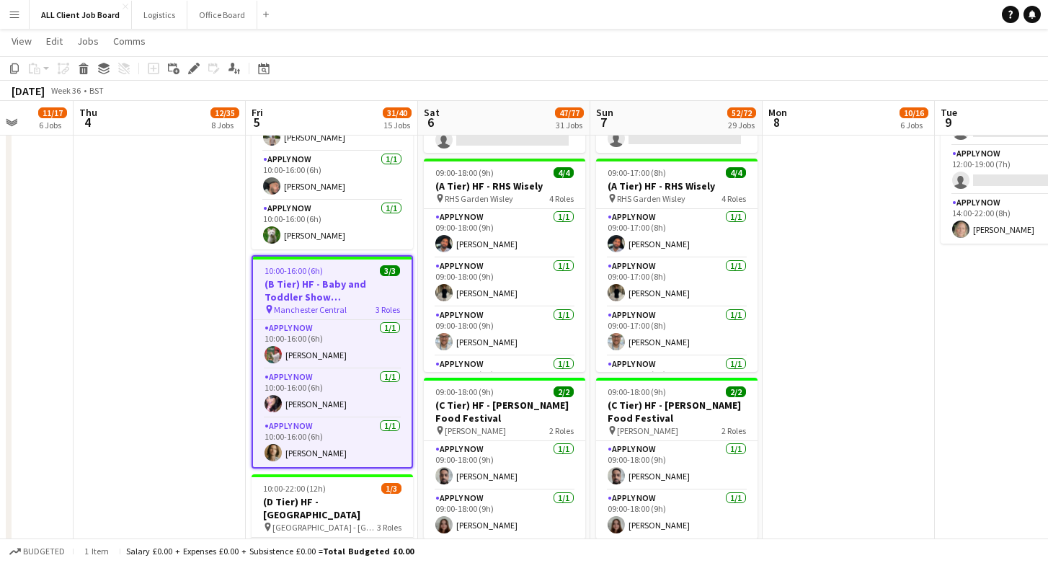
click at [337, 281] on h3 "(B Tier) HF - Baby and Toddler Show [GEOGRAPHIC_DATA]" at bounding box center [332, 290] width 159 height 26
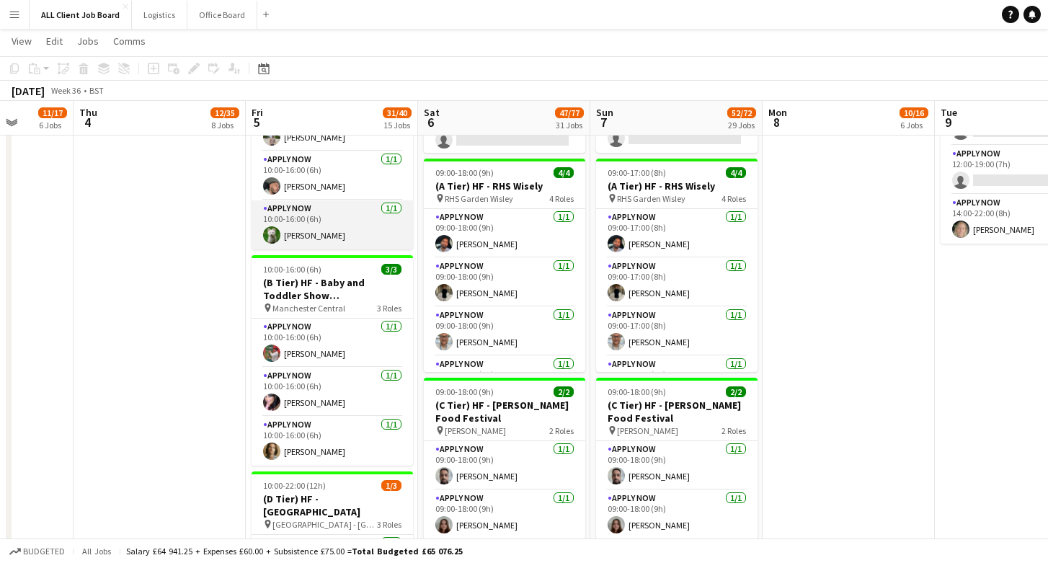
click at [344, 201] on app-card-role "APPLY NOW 1/1 10:00-16:00 (6h) Ben Syder" at bounding box center [332, 224] width 161 height 49
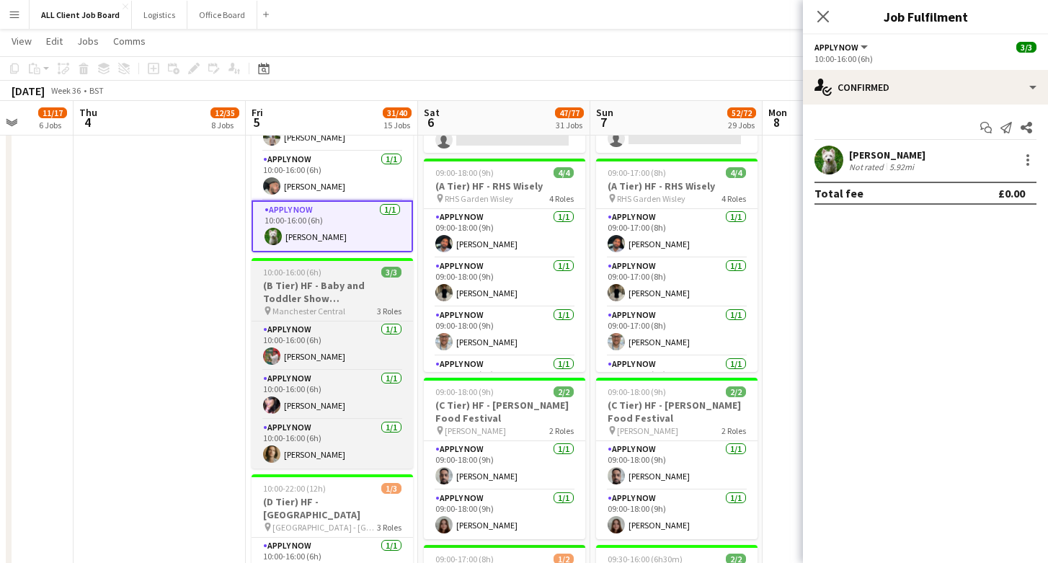
click at [345, 267] on div "10:00-16:00 (6h) 3/3" at bounding box center [332, 272] width 161 height 11
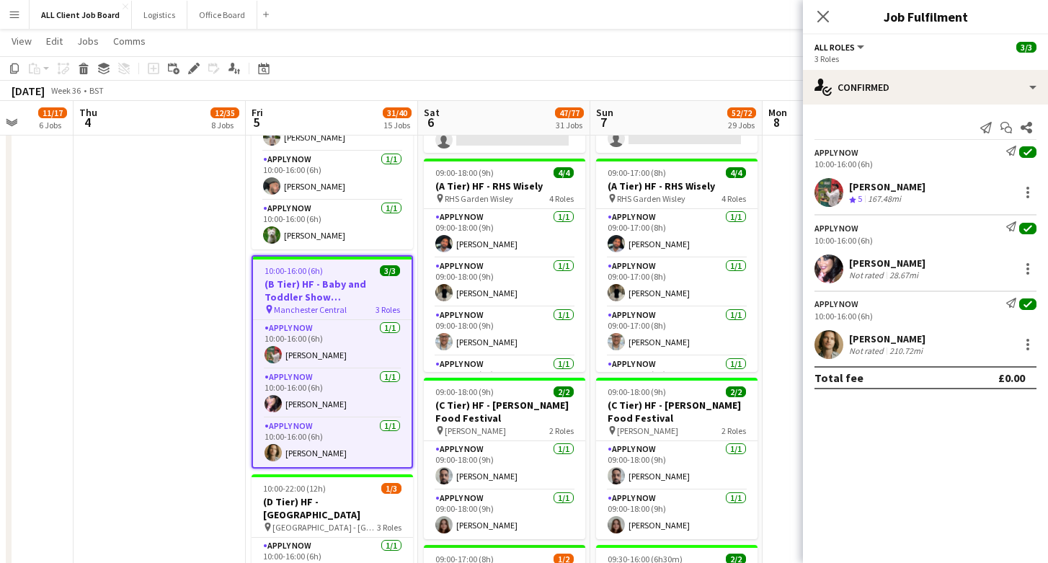
click at [342, 303] on div "pin Manchester Central 3 Roles" at bounding box center [332, 309] width 159 height 12
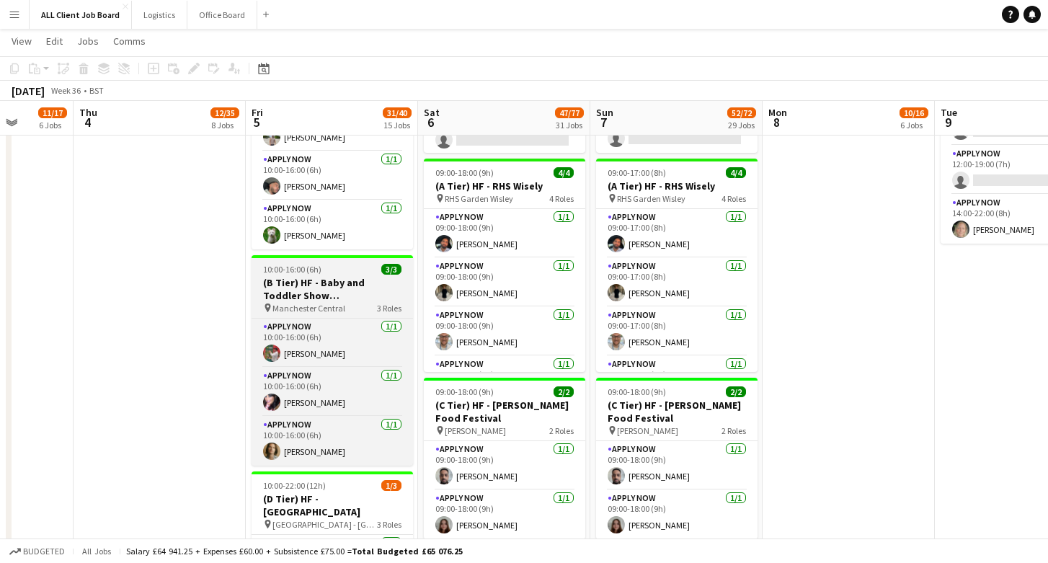
scroll to position [0, 444]
click at [319, 294] on h3 "(B Tier) HF - Baby and Toddler Show [GEOGRAPHIC_DATA]" at bounding box center [331, 289] width 161 height 26
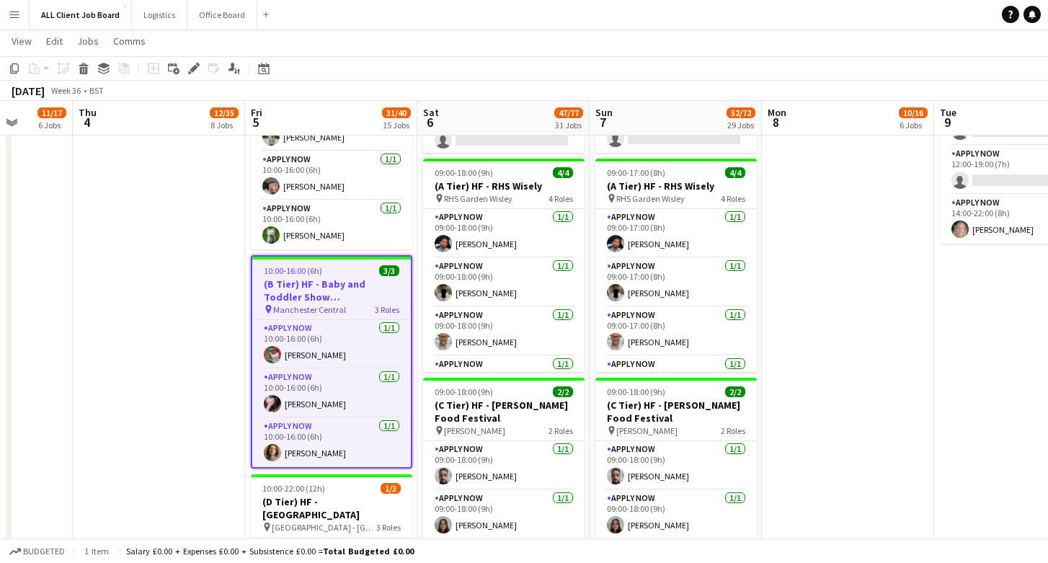
click at [319, 294] on h3 "(B Tier) HF - Baby and Toddler Show [GEOGRAPHIC_DATA]" at bounding box center [331, 290] width 159 height 26
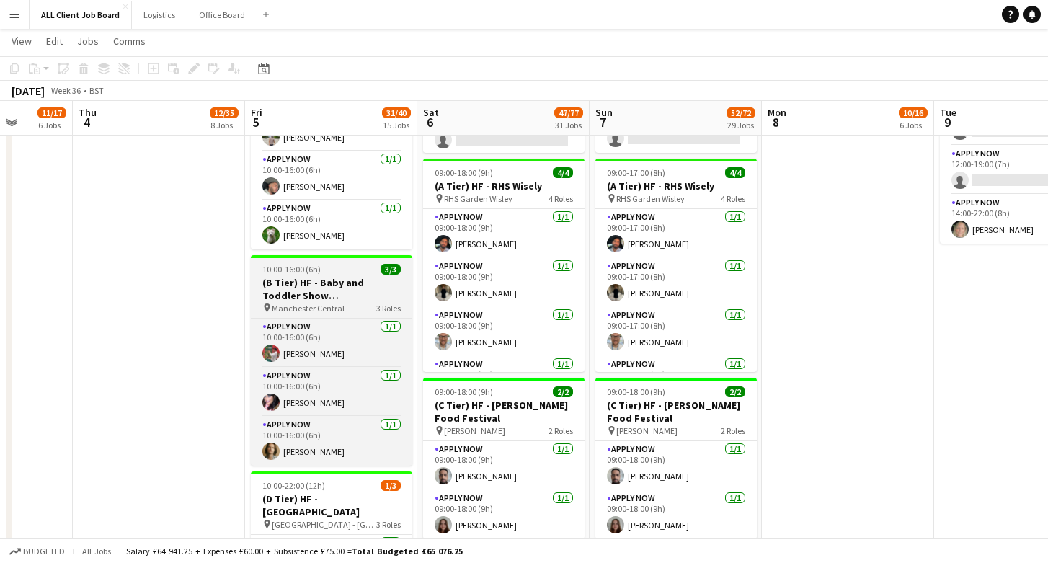
click at [319, 294] on h3 "(B Tier) HF - Baby and Toddler Show [GEOGRAPHIC_DATA]" at bounding box center [331, 289] width 161 height 26
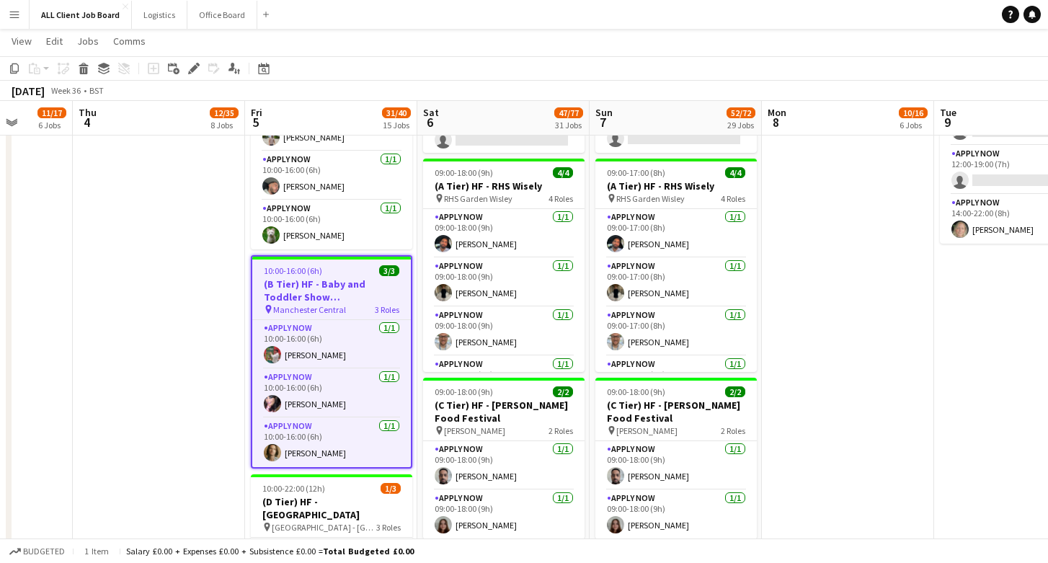
click at [319, 294] on h3 "(B Tier) HF - Baby and Toddler Show [GEOGRAPHIC_DATA]" at bounding box center [331, 290] width 159 height 26
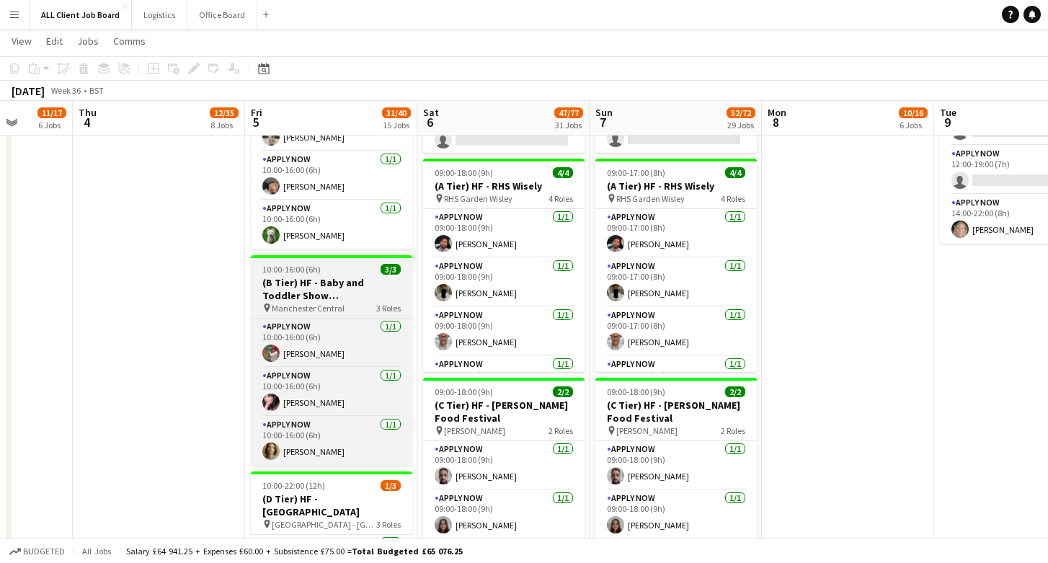
click at [339, 280] on h3 "(B Tier) HF - Baby and Toddler Show [GEOGRAPHIC_DATA]" at bounding box center [331, 289] width 161 height 26
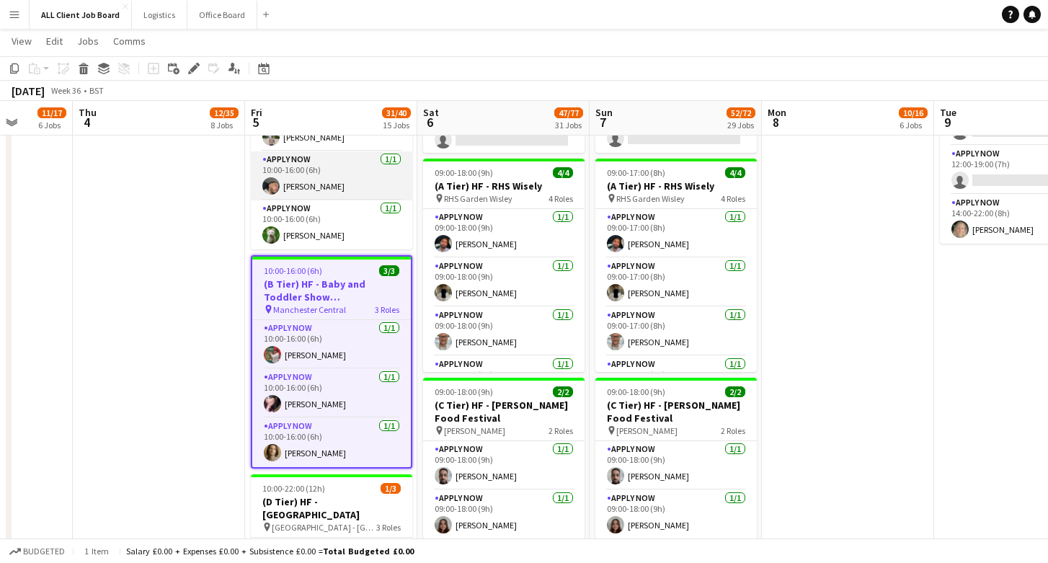
click at [340, 155] on app-card-role "APPLY NOW 1/1 10:00-16:00 (6h) George McGee" at bounding box center [331, 175] width 161 height 49
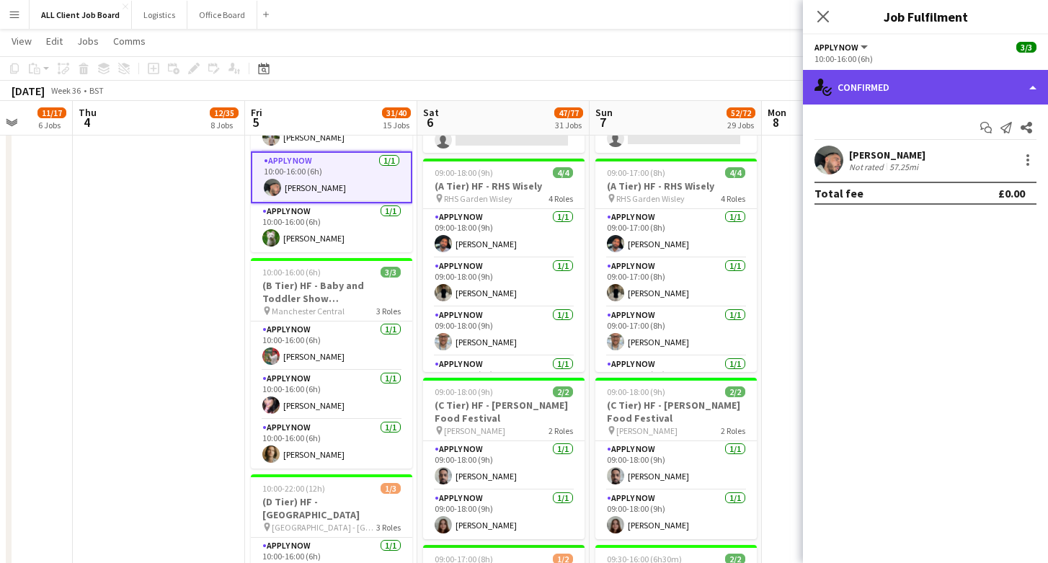
click at [932, 85] on div "single-neutral-actions-check-2 Confirmed" at bounding box center [925, 87] width 245 height 35
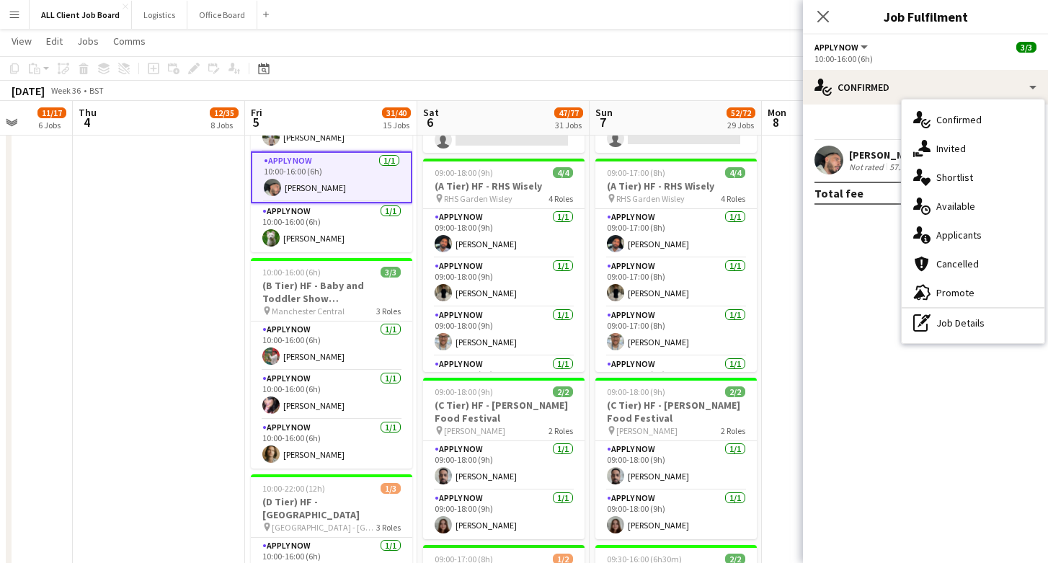
click at [921, 54] on div "10:00-16:00 (6h)" at bounding box center [925, 58] width 222 height 11
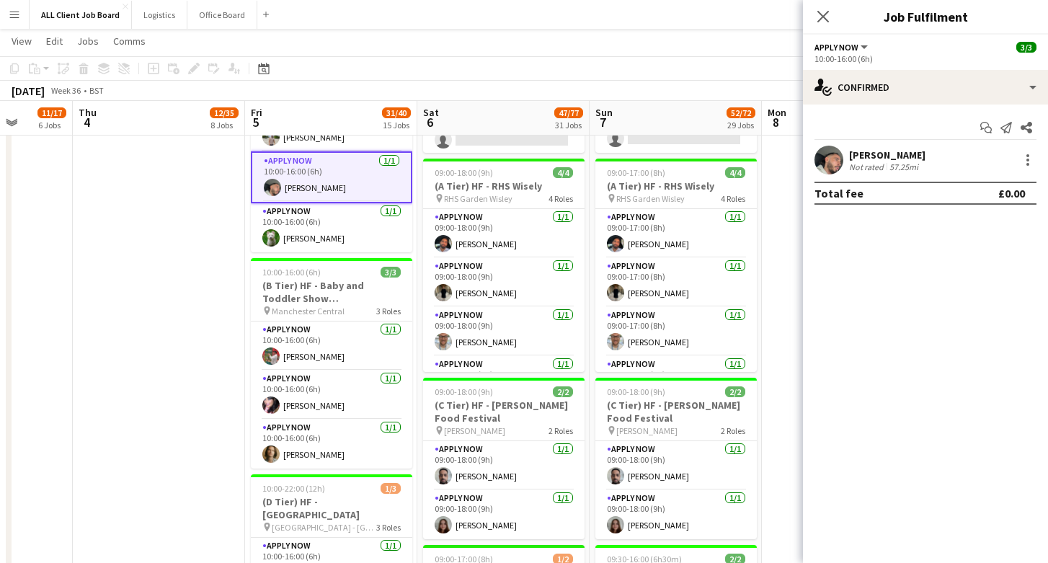
click at [864, 58] on div "10:00-16:00 (6h)" at bounding box center [925, 58] width 222 height 11
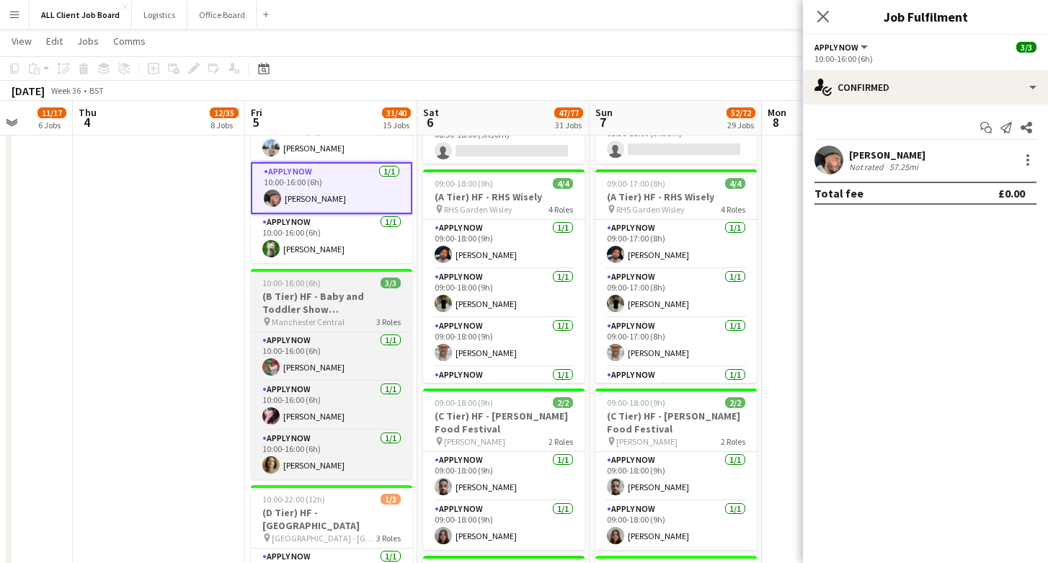
click at [294, 304] on h3 "(B Tier) HF - Baby and Toddler Show [GEOGRAPHIC_DATA]" at bounding box center [331, 303] width 161 height 26
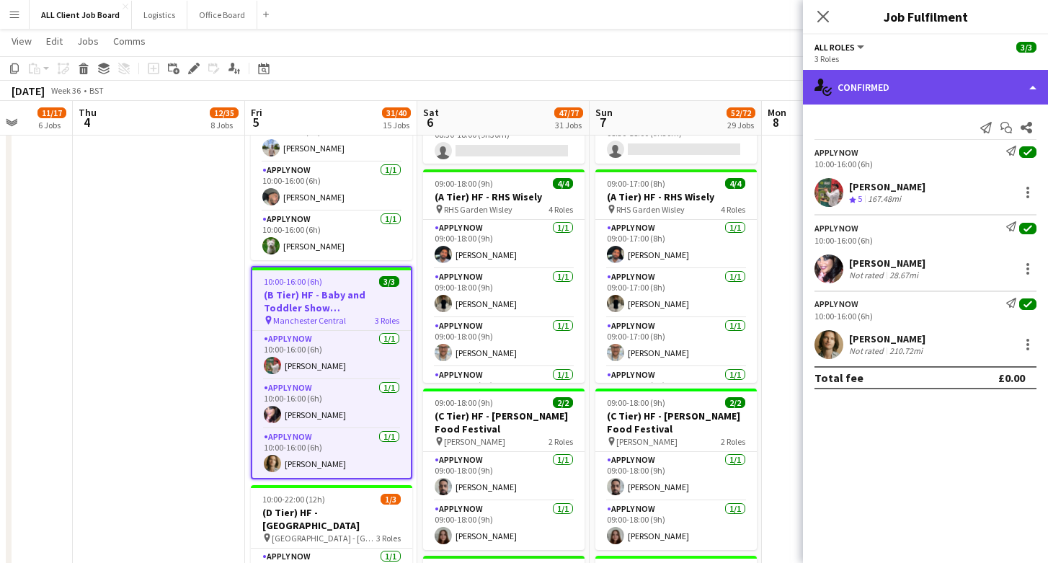
click at [890, 86] on div "single-neutral-actions-check-2 Confirmed" at bounding box center [925, 87] width 245 height 35
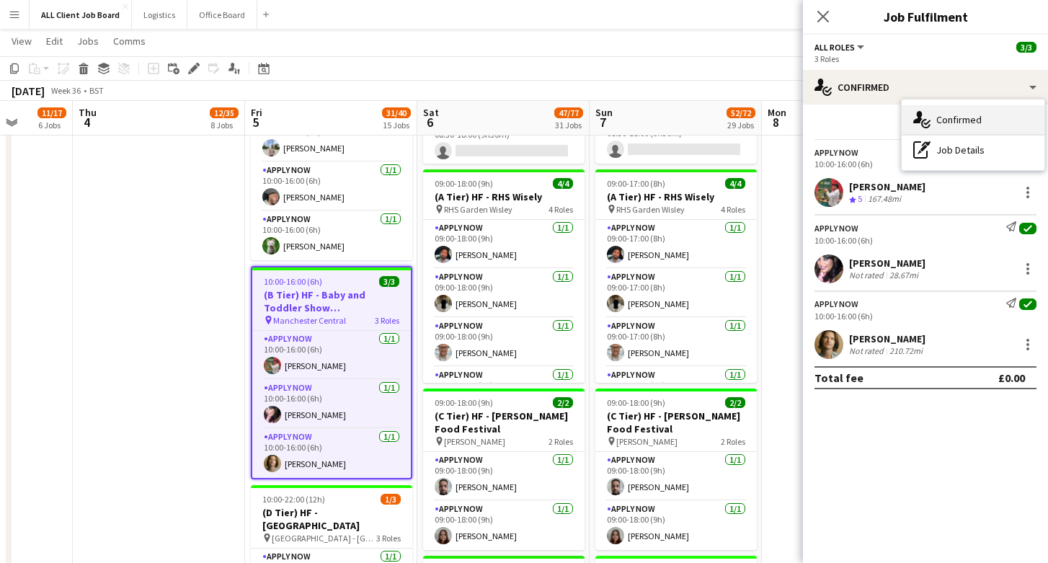
click at [951, 130] on div "single-neutral-actions-check-2 Confirmed" at bounding box center [973, 119] width 143 height 29
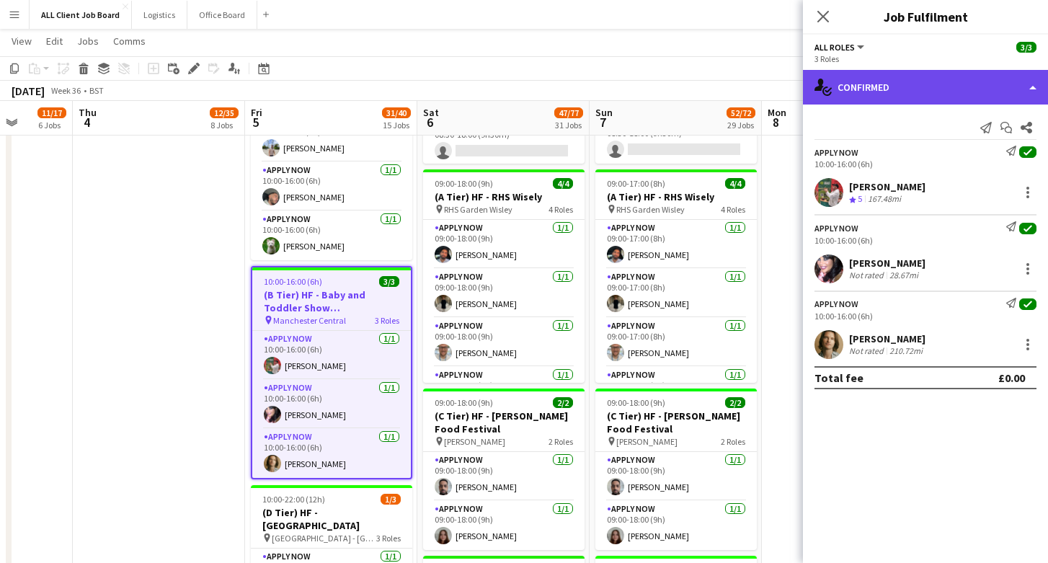
click at [929, 86] on div "single-neutral-actions-check-2 Confirmed" at bounding box center [925, 87] width 245 height 35
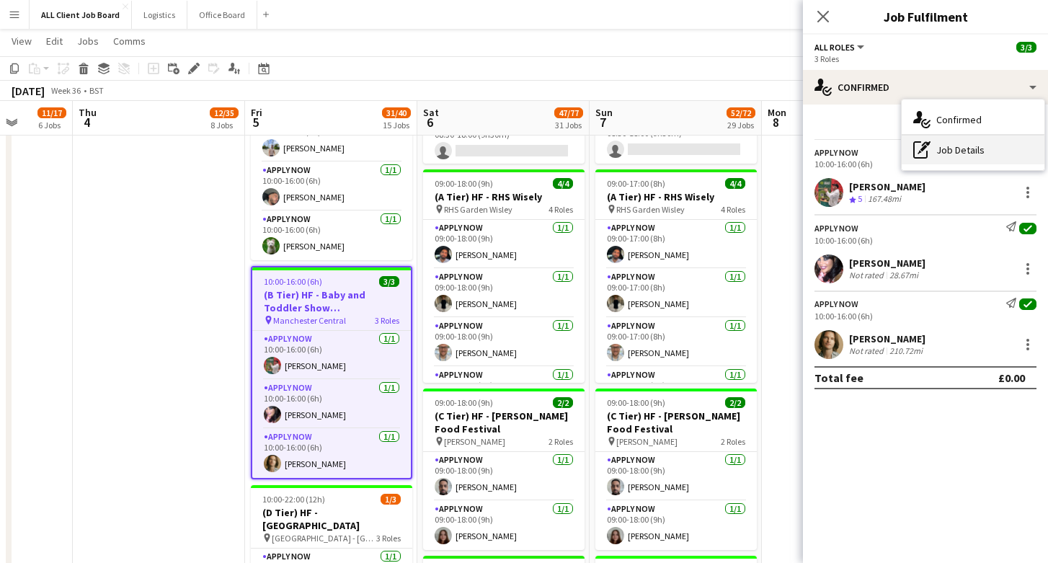
click at [957, 145] on div "pen-write Job Details" at bounding box center [973, 150] width 143 height 29
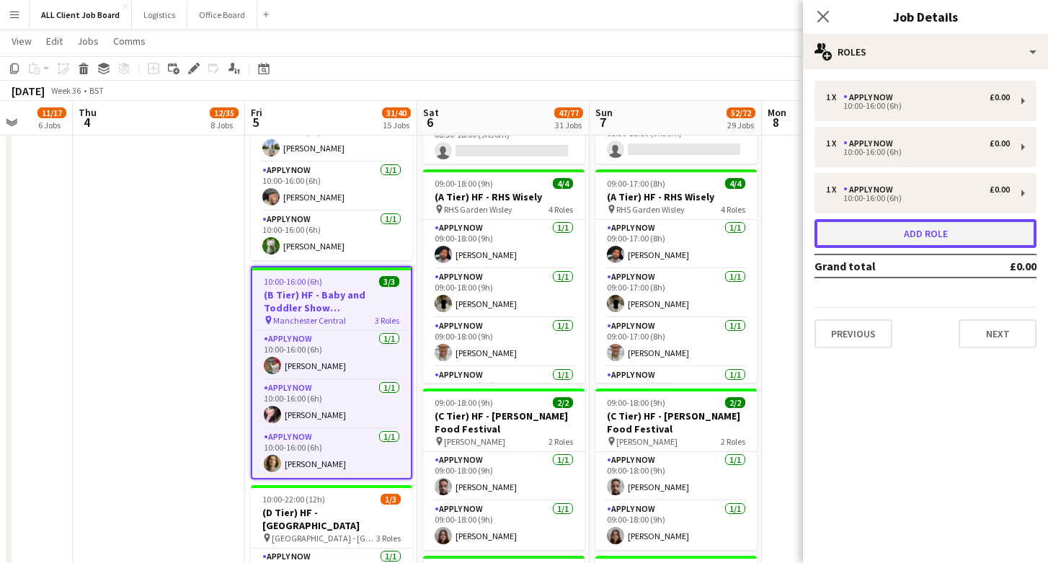
click at [926, 238] on button "Add role" at bounding box center [925, 233] width 222 height 29
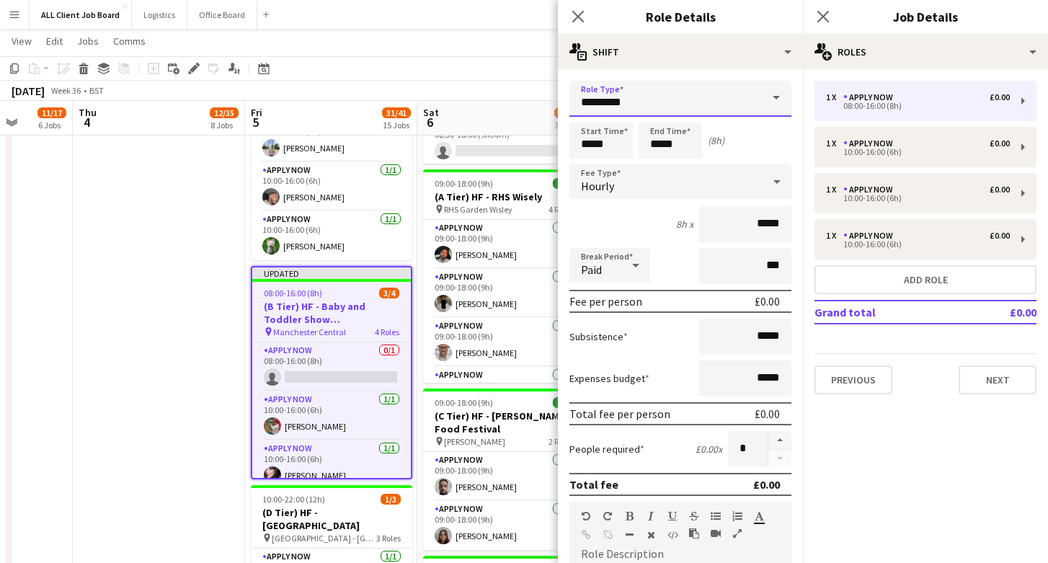
drag, startPoint x: 728, startPoint y: 103, endPoint x: 536, endPoint y: 102, distance: 192.5
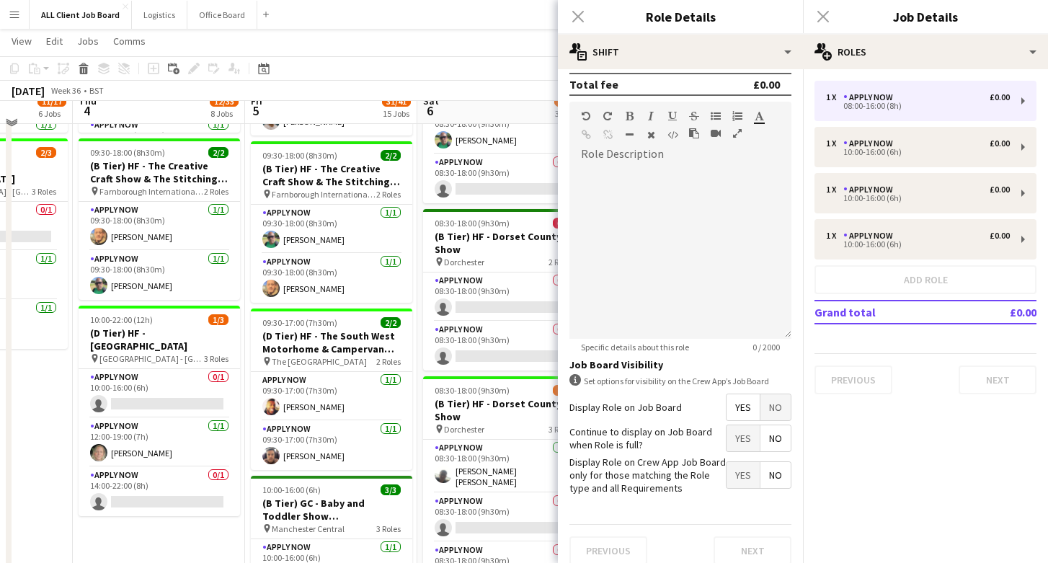
scroll to position [905, 0]
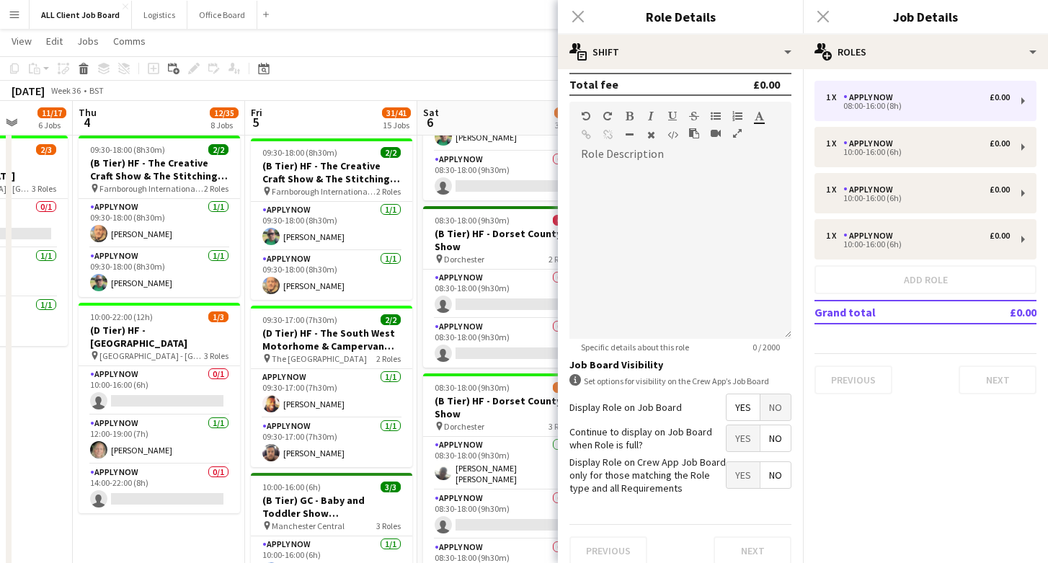
type input "*******"
click at [578, 12] on div "Close pop-in" at bounding box center [578, 16] width 40 height 33
click at [580, 16] on div "Close pop-in" at bounding box center [578, 16] width 40 height 33
click at [574, 17] on div "Close pop-in" at bounding box center [578, 16] width 40 height 33
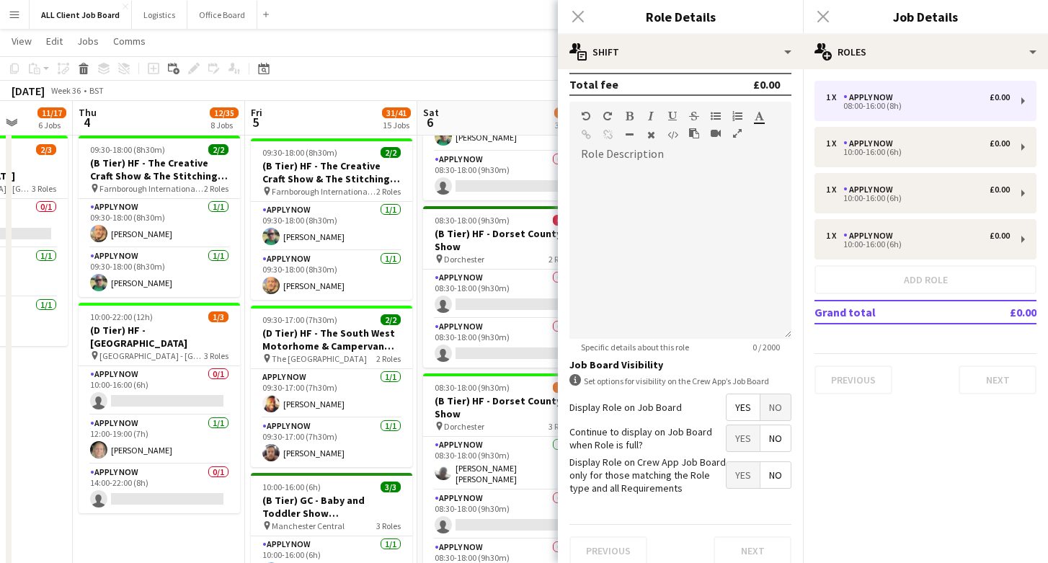
click at [829, 17] on div "Close pop-in" at bounding box center [823, 16] width 40 height 33
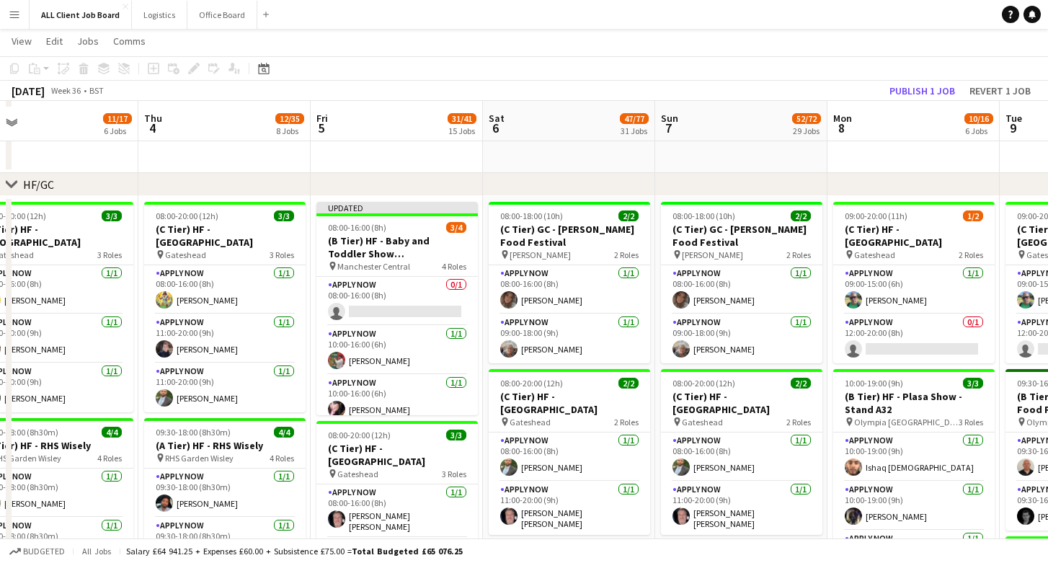
scroll to position [409, 0]
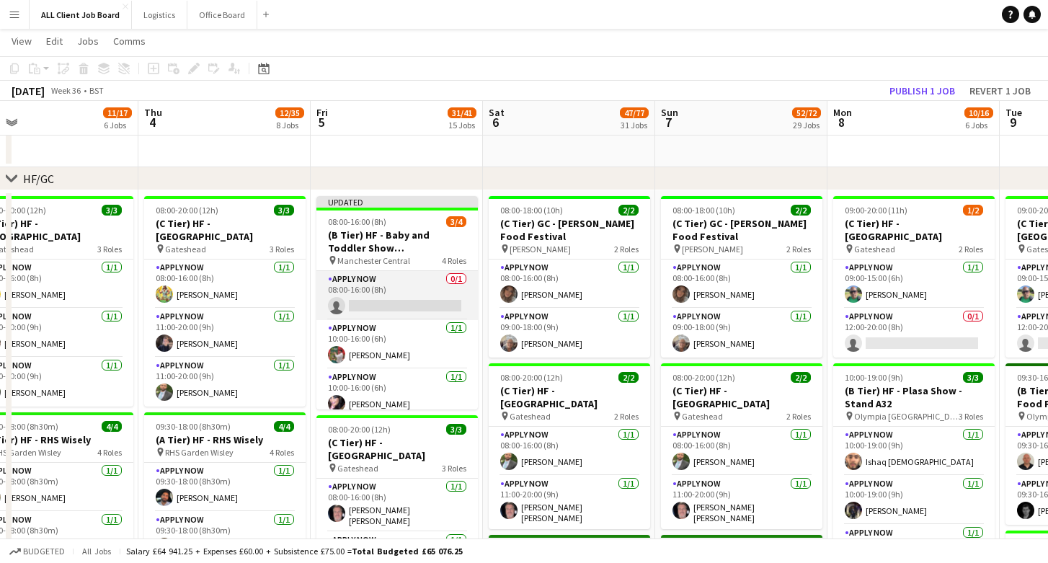
click at [378, 308] on app-card-role "APPLY NOW 0/1 08:00-16:00 (8h) single-neutral-actions" at bounding box center [396, 295] width 161 height 49
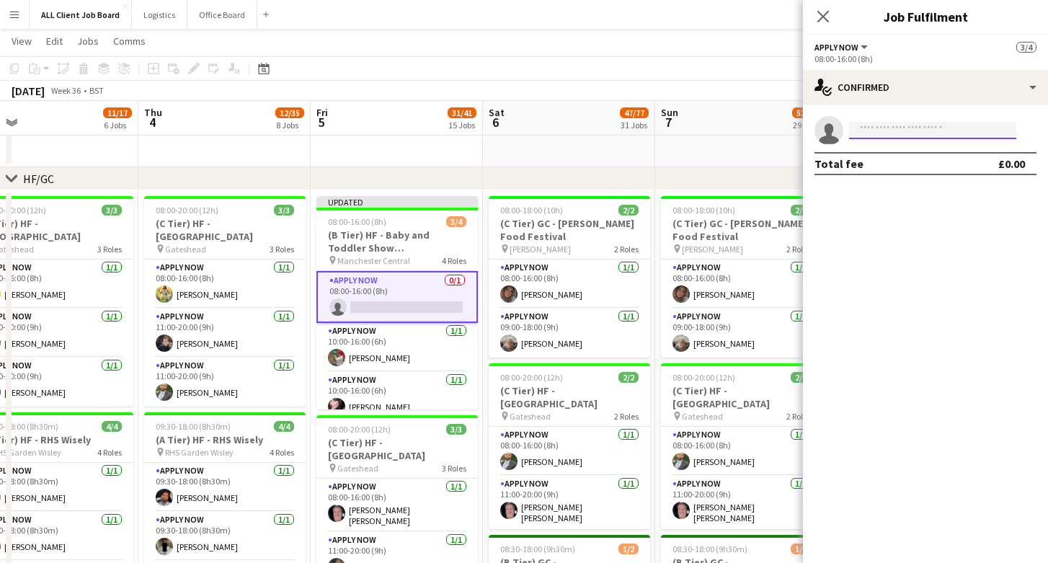
click at [879, 128] on input at bounding box center [932, 130] width 167 height 17
type input "********"
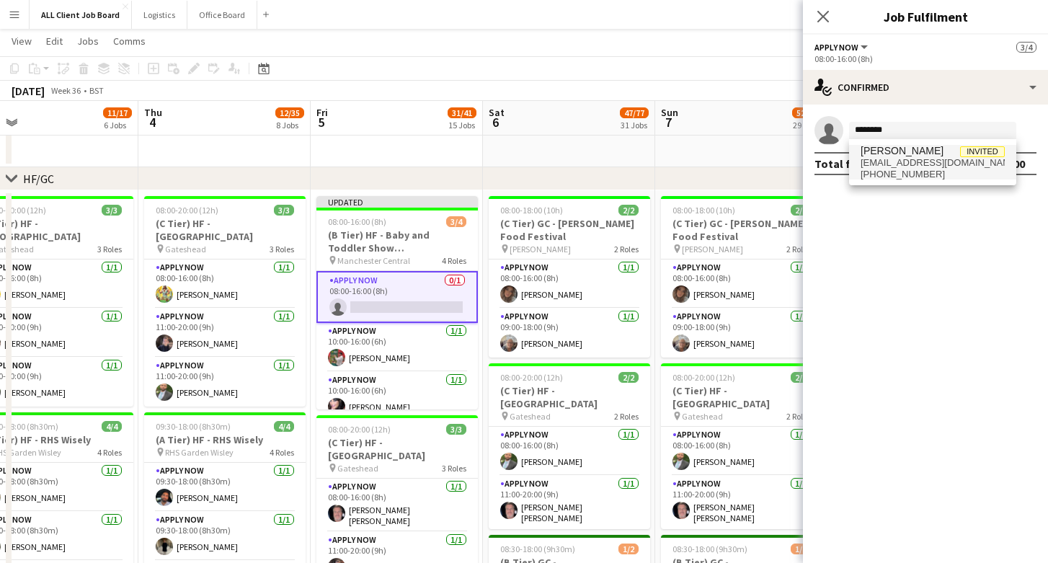
click at [902, 167] on span "daniellarocuzzi@gmail.com" at bounding box center [933, 163] width 144 height 12
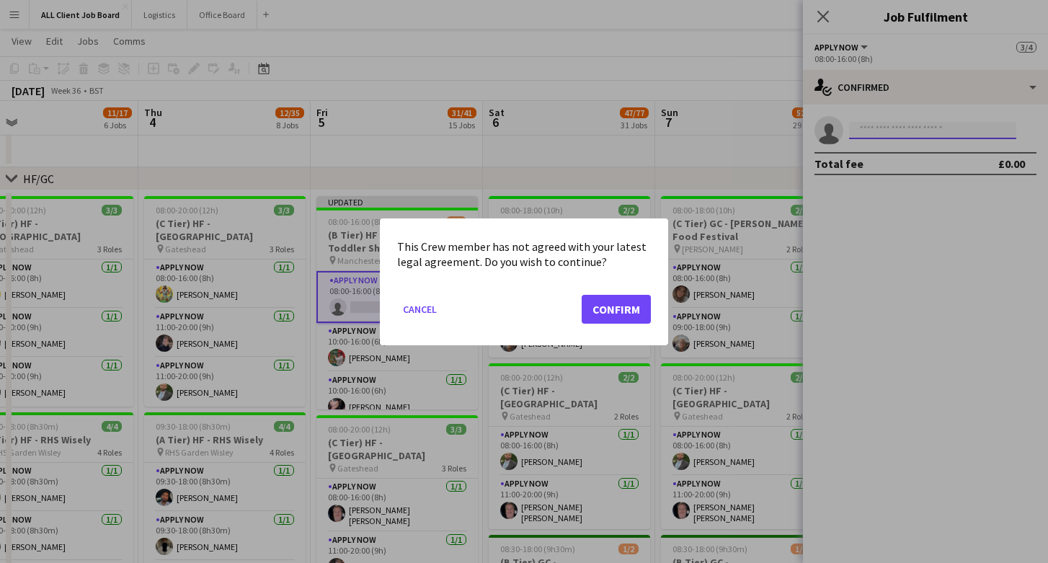
scroll to position [0, 0]
click at [601, 299] on button "Confirm" at bounding box center [616, 308] width 69 height 29
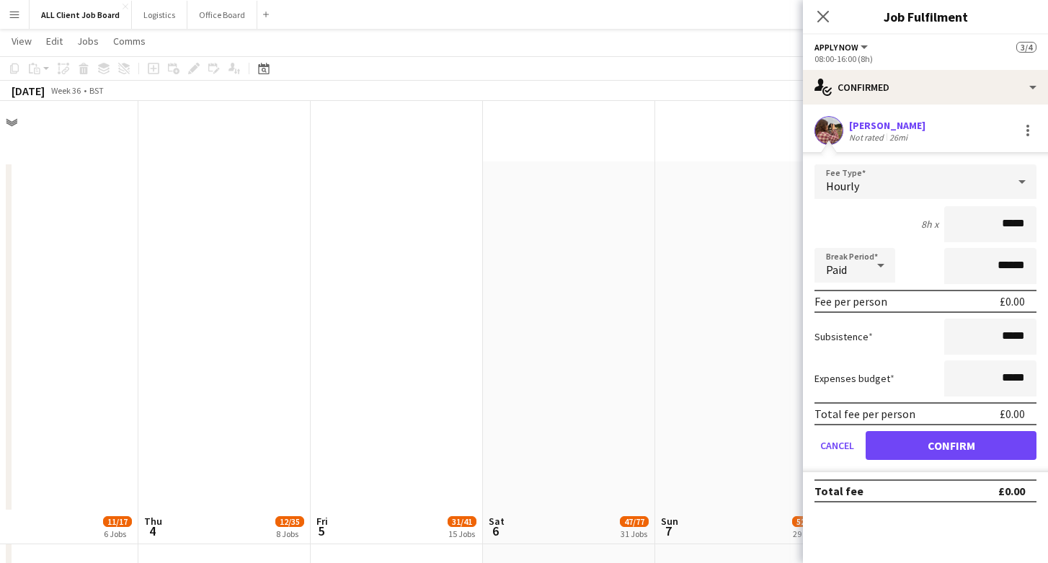
scroll to position [409, 0]
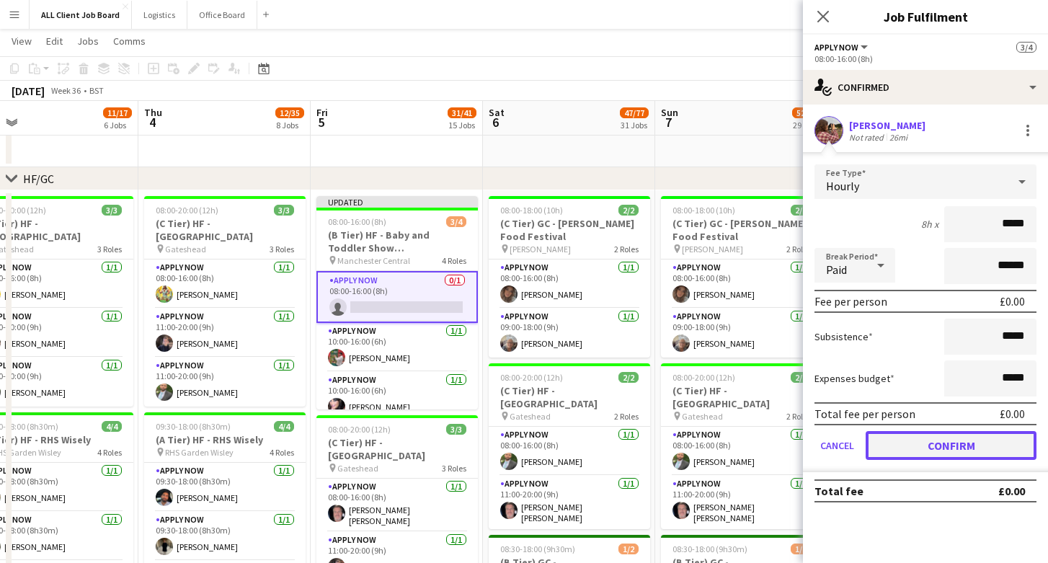
click at [938, 440] on button "Confirm" at bounding box center [951, 445] width 171 height 29
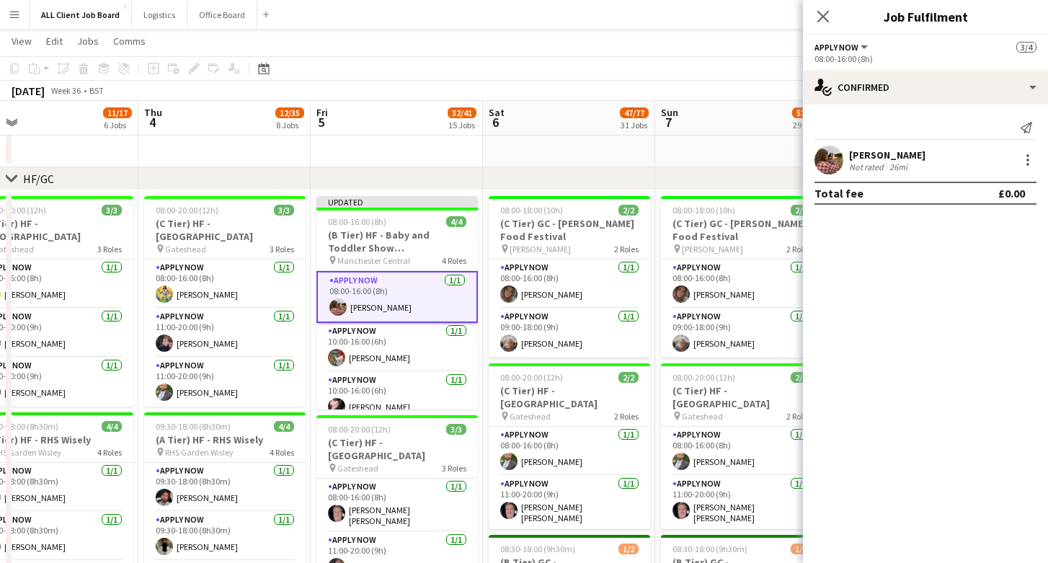
click at [849, 48] on span "APPLY NOW" at bounding box center [836, 47] width 44 height 11
click at [963, 43] on div "APPLY NOW All roles APPLY NOW 3/4" at bounding box center [925, 46] width 222 height 13
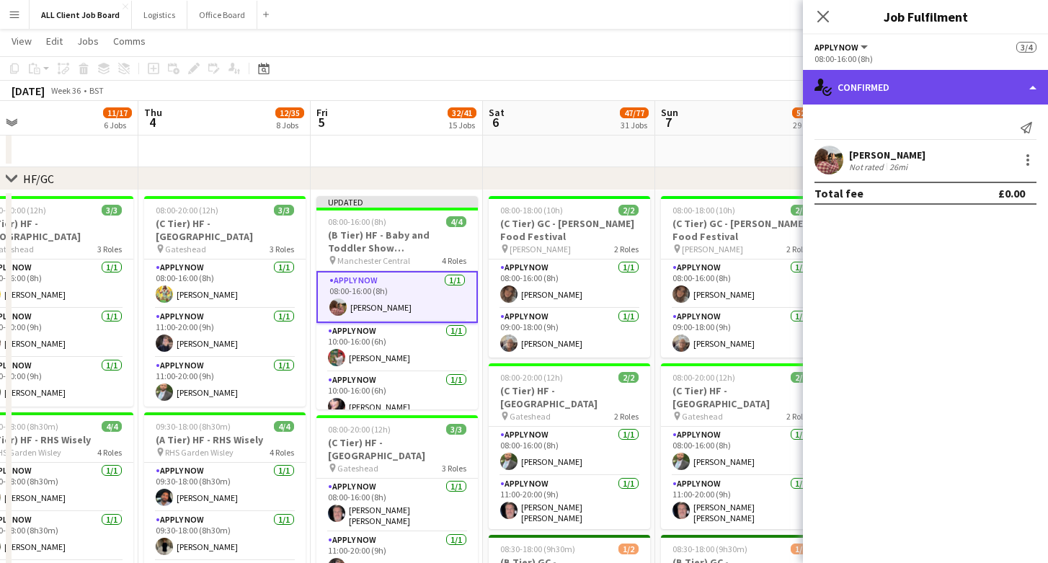
click at [995, 84] on div "single-neutral-actions-check-2 Confirmed" at bounding box center [925, 87] width 245 height 35
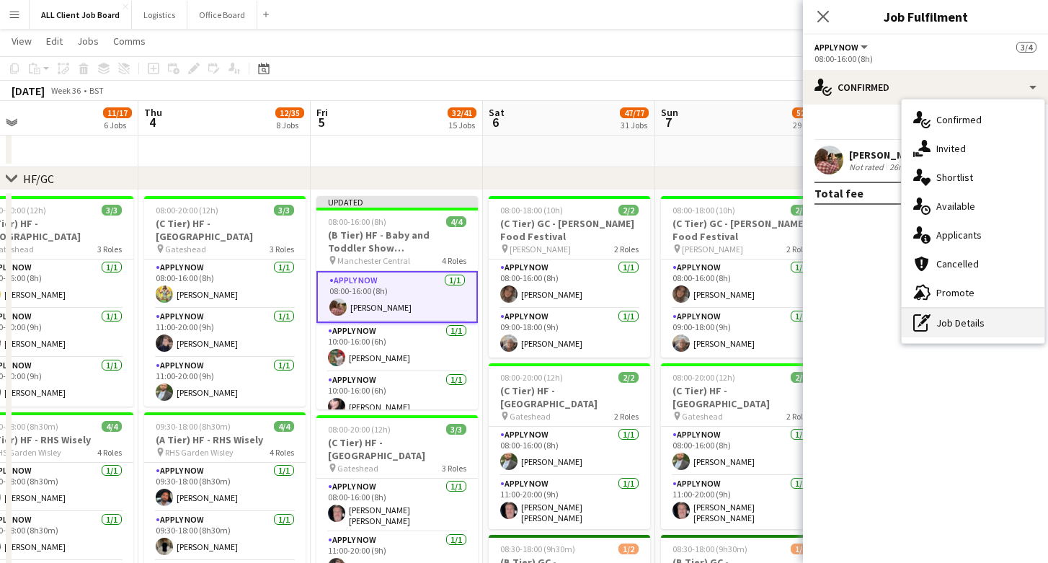
click at [980, 312] on div "pen-write Job Details" at bounding box center [973, 322] width 143 height 29
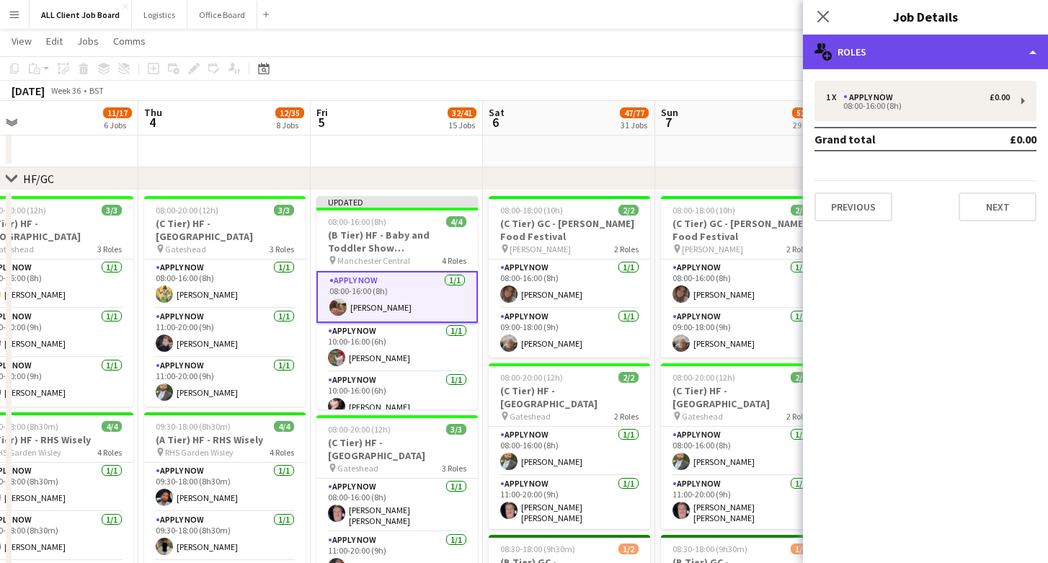
click at [1014, 47] on div "multiple-users-add Roles" at bounding box center [925, 52] width 245 height 35
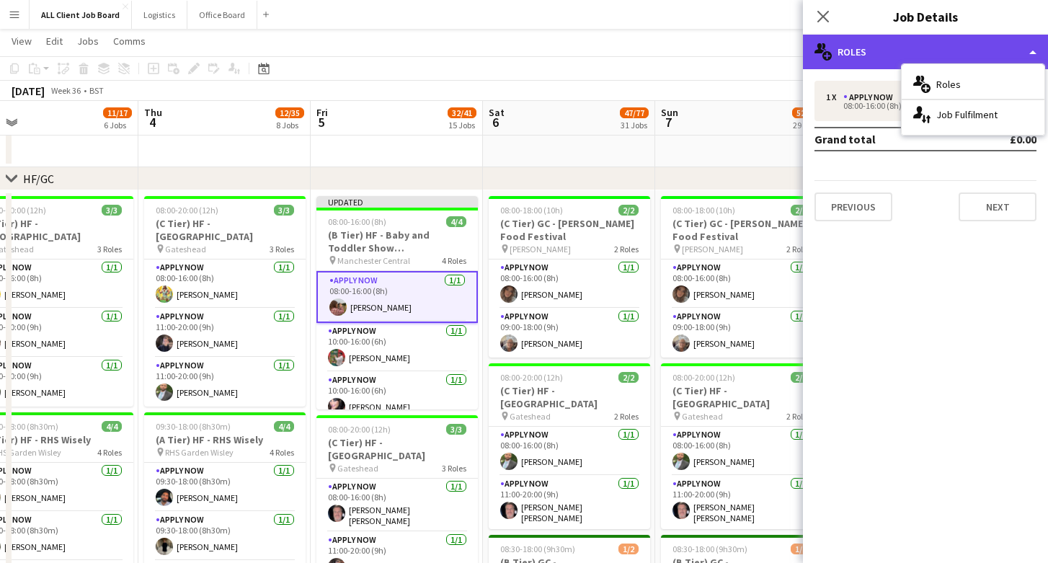
click at [918, 49] on div "multiple-users-add Roles" at bounding box center [925, 52] width 245 height 35
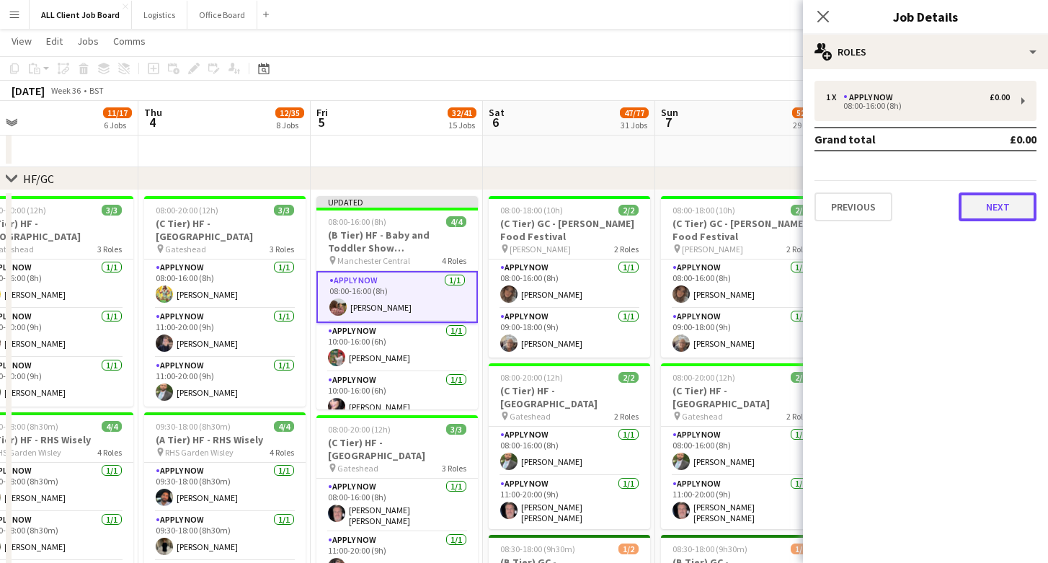
click at [1003, 212] on button "Next" at bounding box center [998, 206] width 78 height 29
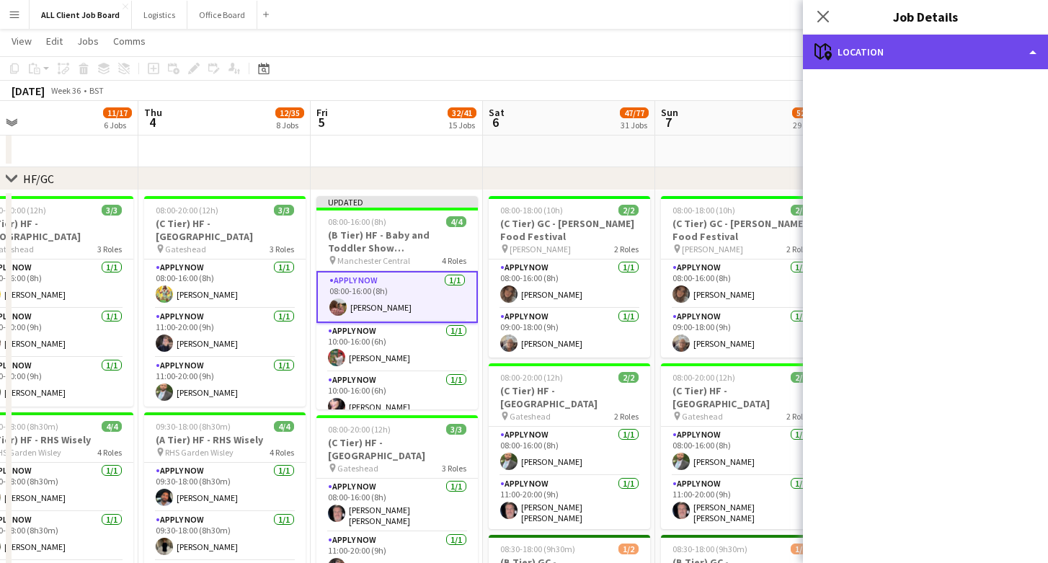
click at [1020, 59] on div "maps-pin-1 Location" at bounding box center [925, 52] width 245 height 35
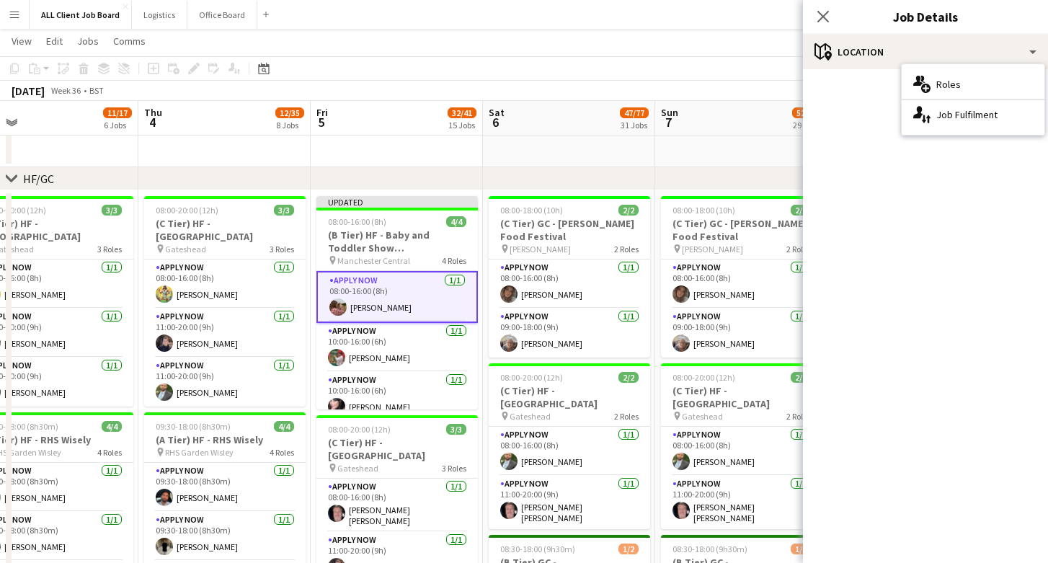
click at [931, 262] on mat-accordion "pencil3 General details 1 x APPLY NOW £0.00 08:00-16:00 (8h) Grand total £0.00 …" at bounding box center [925, 316] width 245 height 494
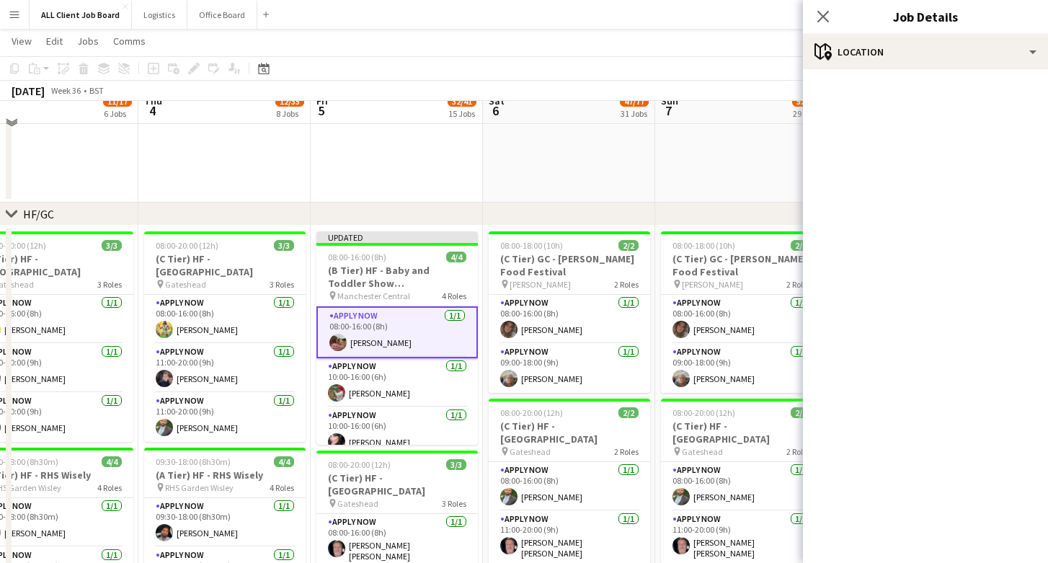
scroll to position [381, 0]
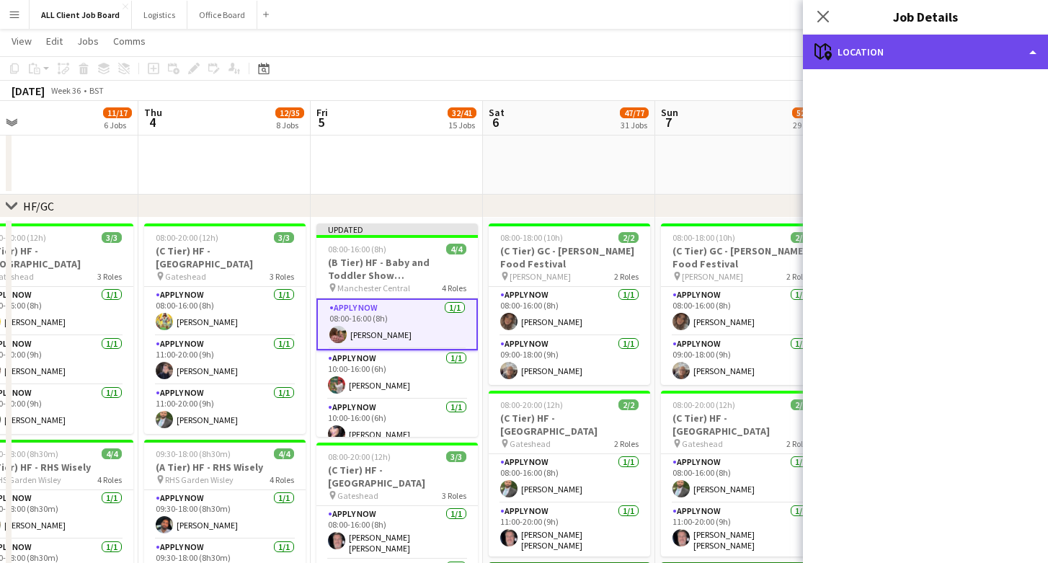
click at [867, 44] on div "maps-pin-1 Location" at bounding box center [925, 52] width 245 height 35
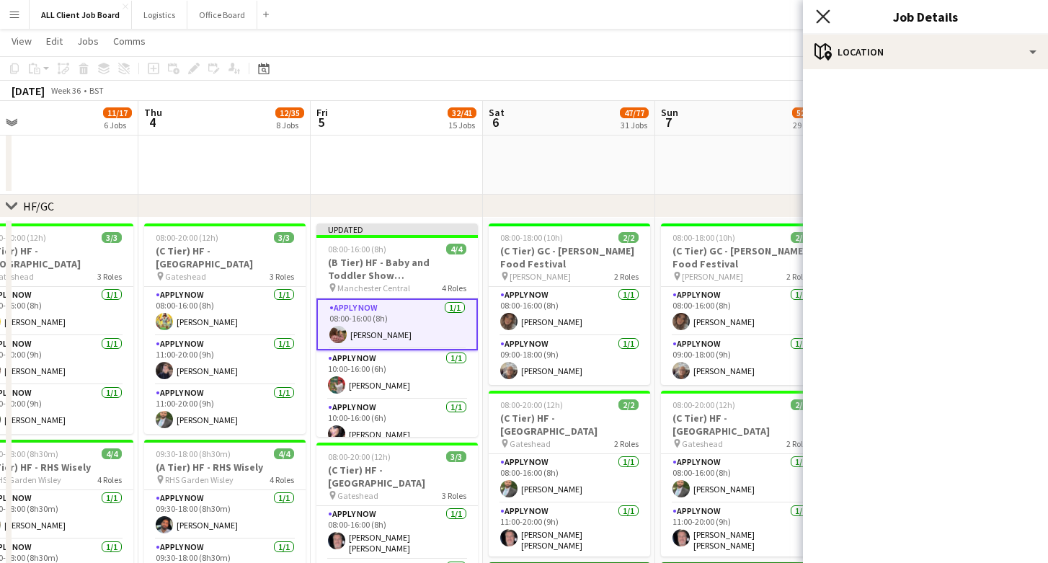
click at [824, 12] on icon "Close pop-in" at bounding box center [823, 16] width 14 height 14
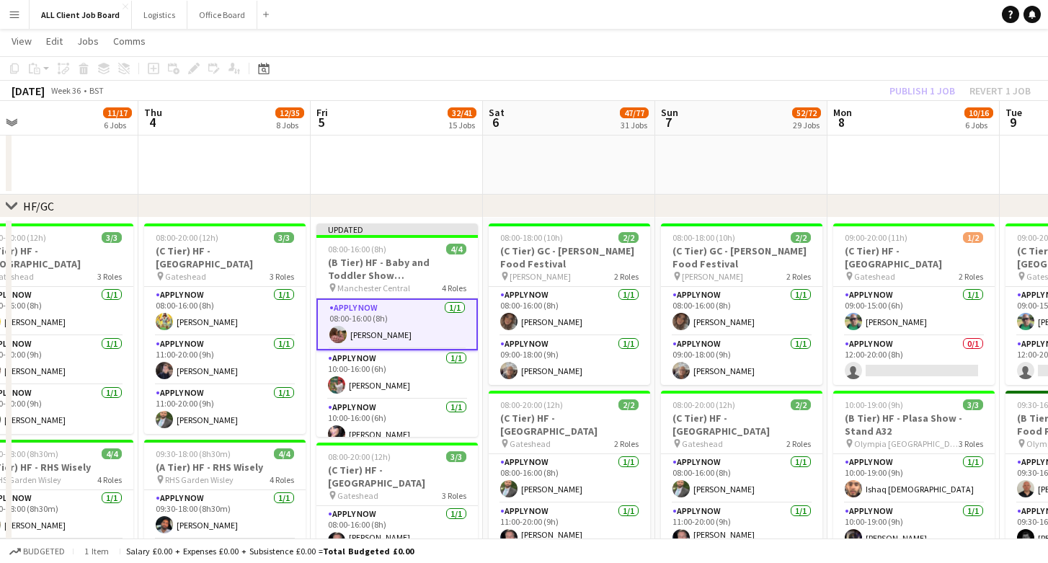
click at [913, 88] on div "Publish 1 job Revert 1 job" at bounding box center [960, 90] width 176 height 19
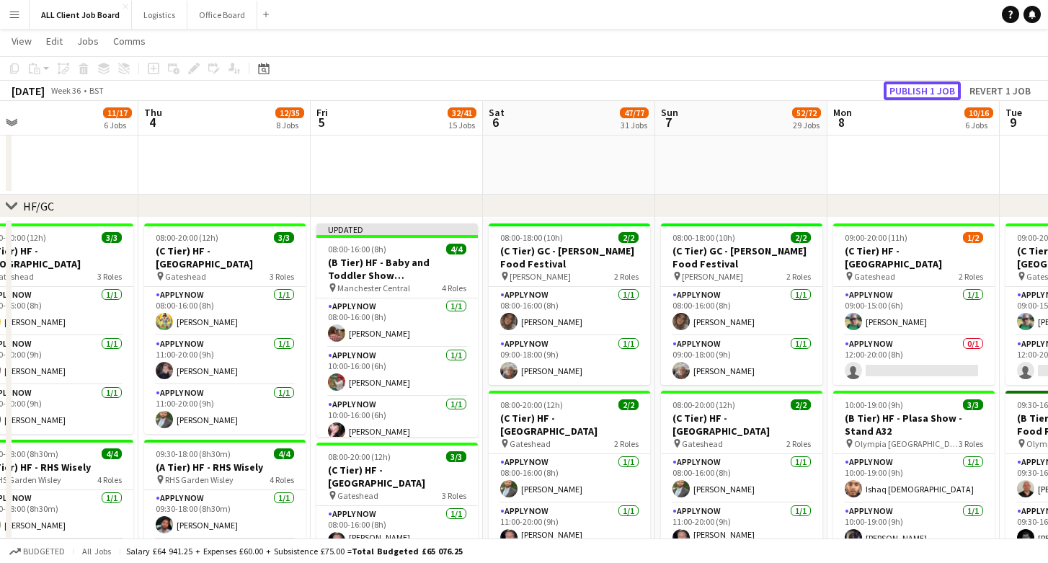
click at [913, 88] on button "Publish 1 job" at bounding box center [922, 90] width 77 height 19
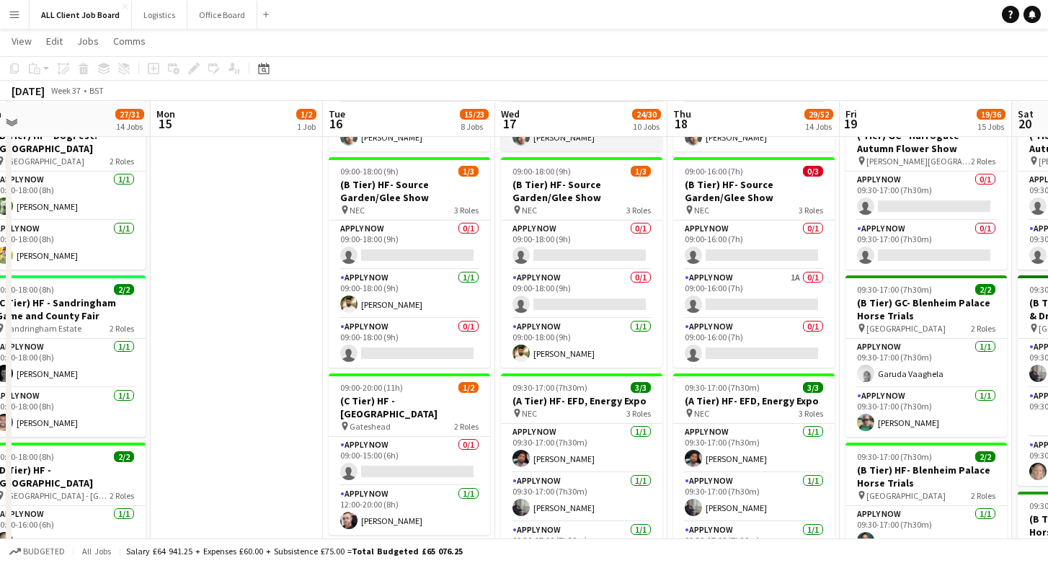
scroll to position [665, 0]
